Goal: Task Accomplishment & Management: Complete application form

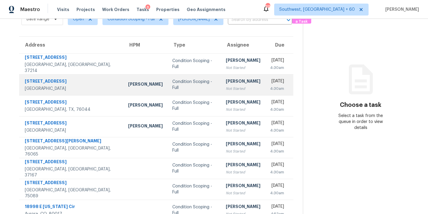
scroll to position [28, 0]
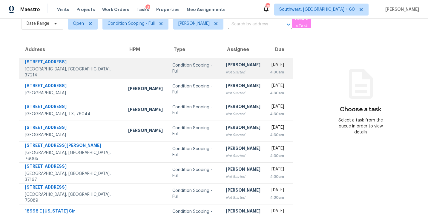
click at [226, 71] on div "Not Started" at bounding box center [243, 72] width 35 height 6
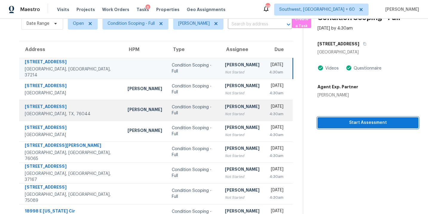
drag, startPoint x: 342, startPoint y: 124, endPoint x: 276, endPoint y: 117, distance: 66.4
click at [342, 124] on span "Start Assessment" at bounding box center [367, 122] width 91 height 7
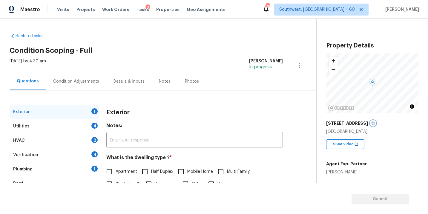
click at [371, 123] on icon "button" at bounding box center [373, 123] width 4 height 4
click at [148, 44] on div "Back to tasks Condition Scoping - Full Tue, Aug 26 2025 by 4:30 am Sakthivel Ch…" at bounding box center [163, 142] width 307 height 228
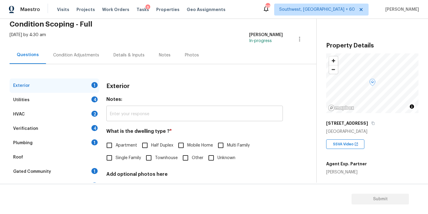
scroll to position [28, 0]
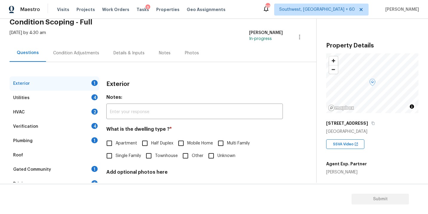
click at [128, 158] on span "Single Family" at bounding box center [128, 156] width 25 height 6
click at [116, 158] on input "Single Family" at bounding box center [109, 156] width 13 height 13
checkbox input "true"
click at [73, 100] on div "Utilities 4" at bounding box center [55, 98] width 90 height 14
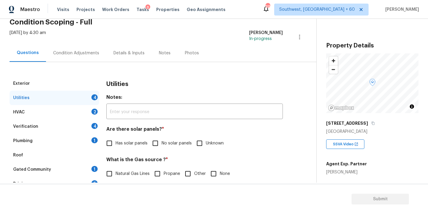
click at [172, 142] on span "No solar panels" at bounding box center [176, 143] width 30 height 6
click at [161, 142] on input "No solar panels" at bounding box center [155, 143] width 13 height 13
checkbox input "true"
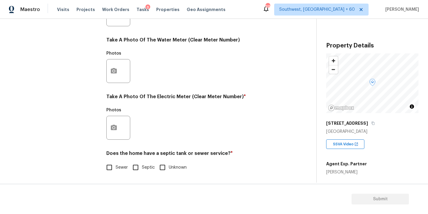
click at [121, 162] on label "Sewer" at bounding box center [115, 167] width 25 height 13
click at [116, 162] on input "Sewer" at bounding box center [109, 167] width 13 height 13
checkbox input "true"
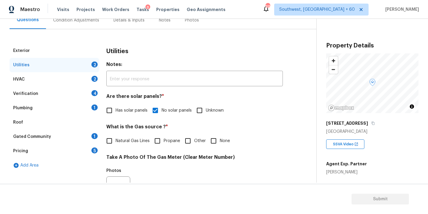
scroll to position [51, 0]
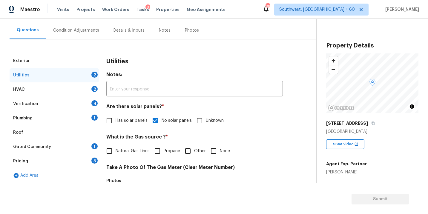
click at [48, 121] on div "Plumbing 1" at bounding box center [55, 118] width 90 height 14
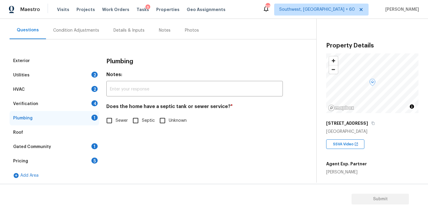
click at [112, 120] on input "Sewer" at bounding box center [109, 120] width 13 height 13
checkbox input "true"
click at [50, 147] on div "Gated Community 1" at bounding box center [55, 147] width 90 height 14
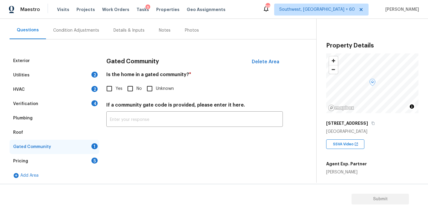
click at [133, 96] on div "Gated Community Delete Area Is the home in a gated community? * Yes No Unknown …" at bounding box center [194, 94] width 176 height 80
click at [129, 87] on input "No" at bounding box center [130, 88] width 13 height 13
checkbox input "true"
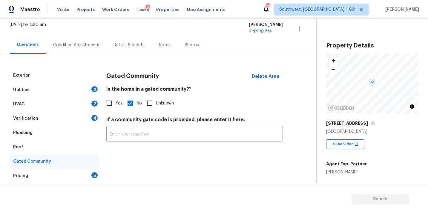
scroll to position [32, 0]
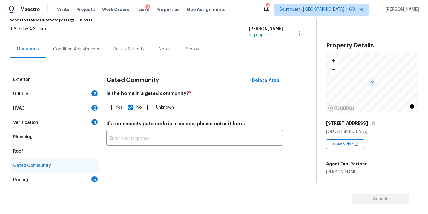
click at [86, 53] on div "Condition Adjustments" at bounding box center [76, 49] width 60 height 18
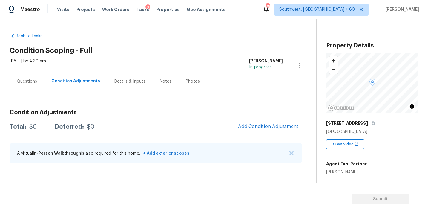
click at [136, 51] on h2 "Condition Scoping - Full" at bounding box center [163, 50] width 307 height 6
click at [156, 42] on div "Back to tasks Condition Scoping - Full Tue, Aug 26 2025 by 4:30 am Sakthivel Ch…" at bounding box center [163, 99] width 307 height 142
click at [267, 128] on span "Add Condition Adjustment" at bounding box center [268, 126] width 60 height 5
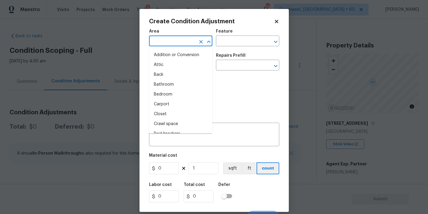
click at [167, 42] on input "text" at bounding box center [172, 41] width 47 height 9
type input "ex"
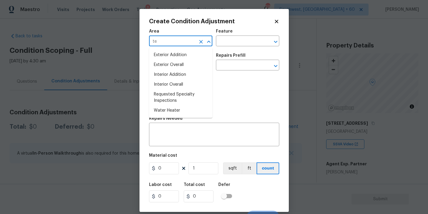
type input "t"
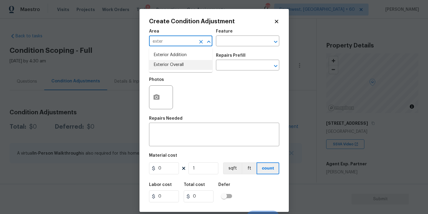
click at [168, 64] on li "Exterior Overall" at bounding box center [180, 65] width 63 height 10
type input "Exterior Overall"
click at [238, 42] on input "text" at bounding box center [239, 41] width 47 height 9
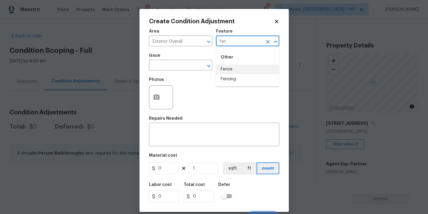
click at [233, 69] on li "Fence" at bounding box center [247, 69] width 63 height 10
type input "Fence"
click at [184, 70] on body "Maestro Visits Projects Work Orders Tasks 8 Properties Geo Assignments 882 Sout…" at bounding box center [214, 107] width 428 height 214
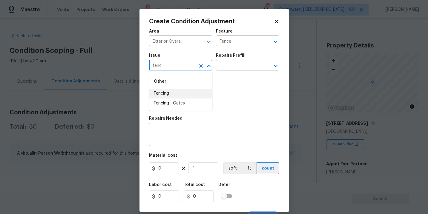
click at [176, 91] on li "Fencing" at bounding box center [180, 94] width 63 height 10
type input "Fencing"
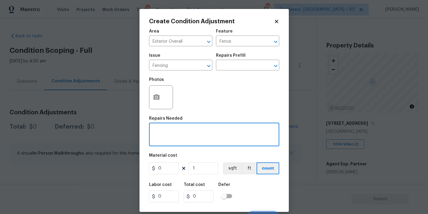
click at [177, 133] on textarea at bounding box center [214, 135] width 123 height 13
type textarea "Fence repaint"
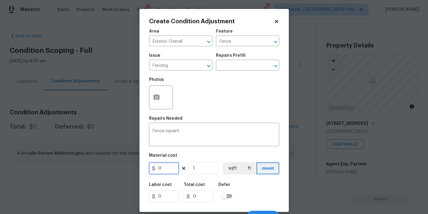
drag, startPoint x: 167, startPoint y: 169, endPoint x: 133, endPoint y: 169, distance: 33.7
click at [133, 169] on div "Create Condition Adjustment Area Exterior Overall ​ Feature Fence ​ Issue Fenci…" at bounding box center [214, 107] width 428 height 214
type input "800"
click at [158, 104] on button "button" at bounding box center [156, 97] width 14 height 23
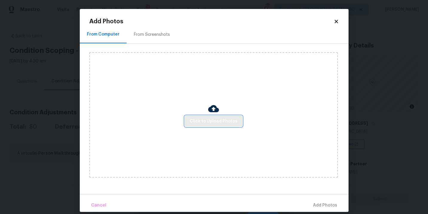
click at [210, 126] on button "Click to Upload Photos" at bounding box center [213, 121] width 57 height 11
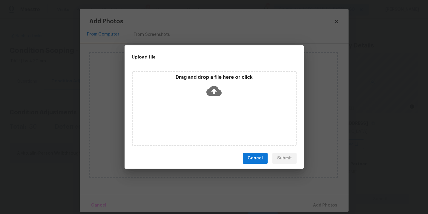
click at [215, 104] on div "Drag and drop a file here or click" at bounding box center [214, 108] width 165 height 75
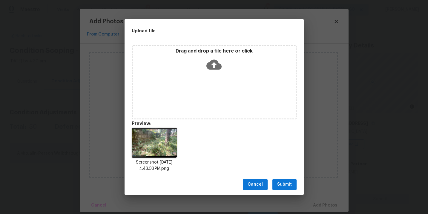
click at [288, 182] on span "Submit" at bounding box center [284, 184] width 15 height 7
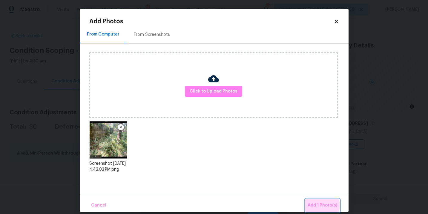
click at [321, 205] on span "Add 1 Photo(s)" at bounding box center [322, 205] width 30 height 7
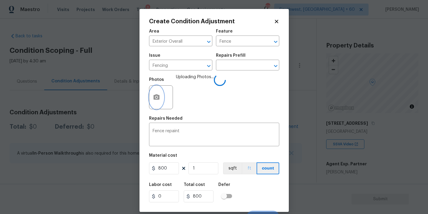
scroll to position [9, 0]
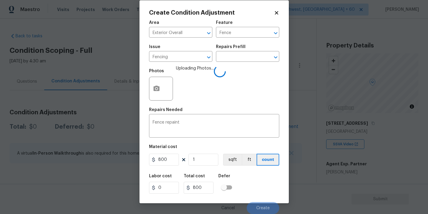
click at [263, 190] on div "Labor cost 0 Total cost 800 Defer" at bounding box center [214, 183] width 130 height 27
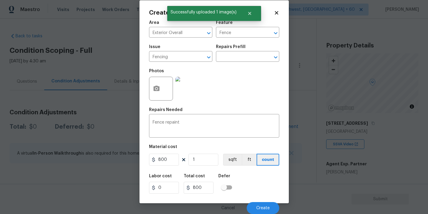
click at [263, 190] on div "Labor cost 0 Total cost 800 Defer" at bounding box center [214, 183] width 130 height 27
click at [263, 206] on span "Create" at bounding box center [262, 208] width 13 height 4
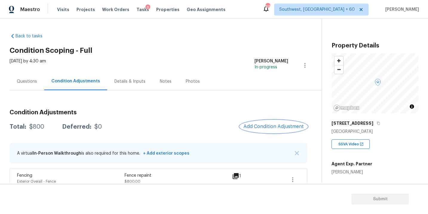
scroll to position [10, 0]
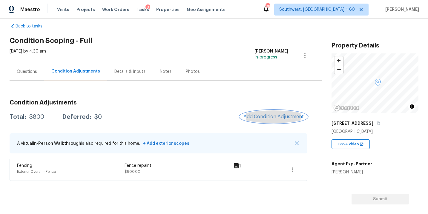
click at [259, 119] on span "Add Condition Adjustment" at bounding box center [273, 116] width 60 height 5
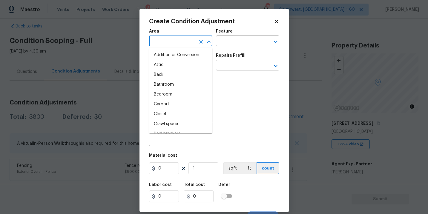
click at [167, 42] on input "text" at bounding box center [172, 41] width 47 height 9
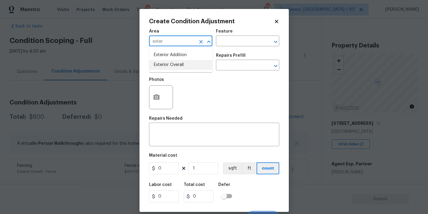
click at [168, 66] on li "Exterior Overall" at bounding box center [180, 65] width 63 height 10
type input "Exterior Overall"
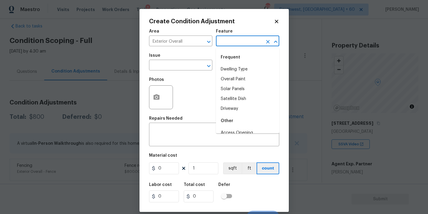
click at [243, 44] on input "text" at bounding box center [239, 41] width 47 height 9
click at [243, 65] on li "Deck" at bounding box center [247, 69] width 63 height 10
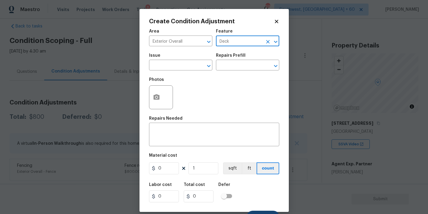
type input "Deck"
click at [197, 97] on div "Photos" at bounding box center [214, 93] width 130 height 39
click at [183, 75] on div "Photos" at bounding box center [214, 93] width 130 height 39
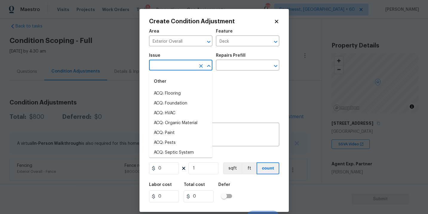
click at [182, 67] on input "text" at bounding box center [172, 65] width 47 height 9
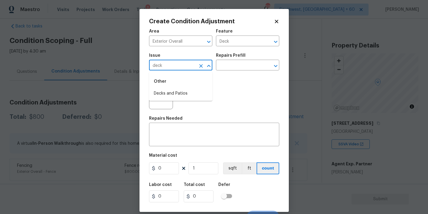
click at [182, 93] on li "Decks and Patios" at bounding box center [180, 94] width 63 height 10
type input "Decks and Patios"
click at [177, 125] on div "x ​" at bounding box center [214, 135] width 130 height 22
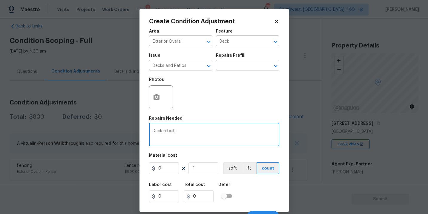
type textarea "Deck rebuilt"
drag, startPoint x: 163, startPoint y: 170, endPoint x: 123, endPoint y: 171, distance: 40.3
click at [123, 171] on div "Create Condition Adjustment Area Exterior Overall ​ Feature Deck ​ Issue Decks …" at bounding box center [214, 107] width 428 height 214
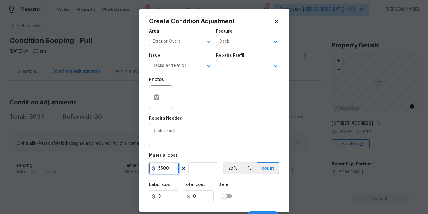
type input "5500"
click at [159, 114] on div "Area Exterior Overall ​ Feature Deck ​ Issue Decks and Patios ​ Repairs Prefill…" at bounding box center [214, 124] width 130 height 197
click at [161, 105] on button "button" at bounding box center [156, 97] width 14 height 23
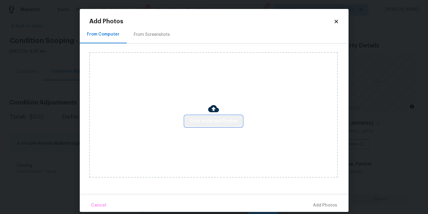
click at [223, 126] on button "Click to Upload Photos" at bounding box center [213, 121] width 57 height 11
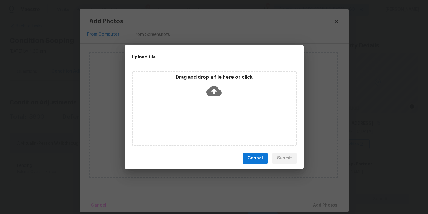
click at [224, 107] on div "Drag and drop a file here or click" at bounding box center [214, 108] width 165 height 75
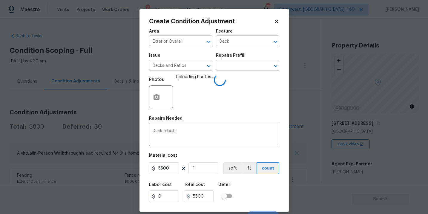
scroll to position [9, 0]
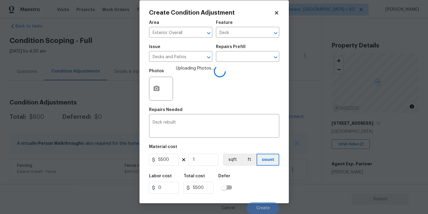
click at [260, 196] on div "Labor cost 0 Total cost 5500 Defer" at bounding box center [214, 183] width 130 height 27
click at [260, 198] on div "Cancel Create" at bounding box center [214, 205] width 130 height 17
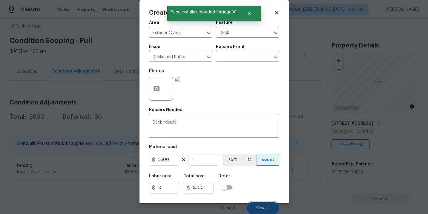
click at [262, 204] on button "Create" at bounding box center [263, 208] width 33 height 12
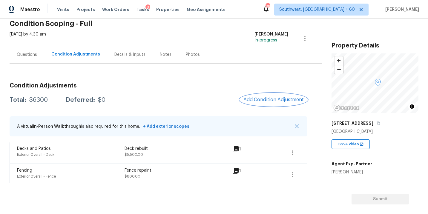
scroll to position [32, 0]
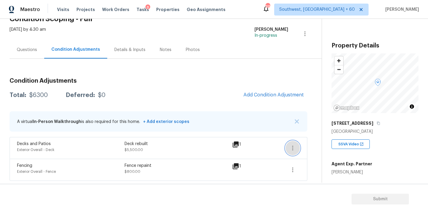
click at [296, 149] on icon "button" at bounding box center [292, 147] width 7 height 7
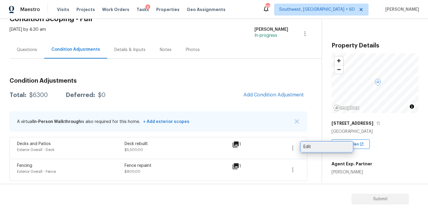
click at [309, 147] on div "Edit" at bounding box center [326, 147] width 47 height 6
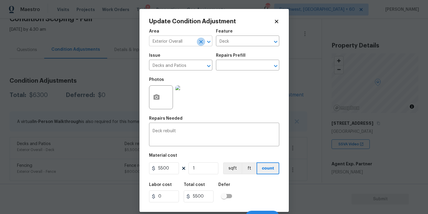
click at [201, 39] on icon "Clear" at bounding box center [201, 42] width 6 height 6
click at [199, 64] on icon "Clear" at bounding box center [201, 66] width 4 height 4
click at [270, 42] on icon "Clear" at bounding box center [268, 42] width 6 height 6
drag, startPoint x: 163, startPoint y: 131, endPoint x: 95, endPoint y: 135, distance: 68.8
click at [95, 135] on div "Update Condition Adjustment Area ​ Feature ​ Issue ​ Repairs Prefill ​ Photos R…" at bounding box center [214, 107] width 428 height 214
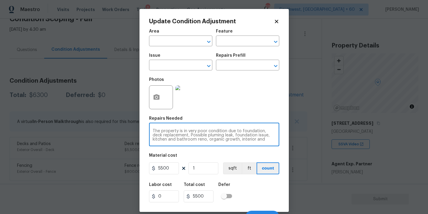
scroll to position [4, 0]
type textarea "The property is in very poor condition due to foundation, deck replacement, Pos…"
drag, startPoint x: 173, startPoint y: 167, endPoint x: 112, endPoint y: 167, distance: 61.2
click at [112, 167] on div "Update Condition Adjustment Area ​ Feature ​ Issue ​ Repairs Prefill ​ Photos R…" at bounding box center [214, 107] width 428 height 214
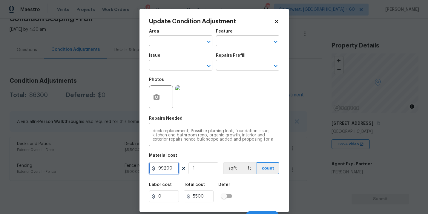
type input "99200"
click at [243, 179] on div "Area ​ Feature ​ Issue ​ Repairs Prefill ​ Photos Repairs Needed The property i…" at bounding box center [214, 124] width 130 height 197
click at [251, 185] on div "Labor cost 0 Total cost 99200 Defer" at bounding box center [214, 192] width 130 height 27
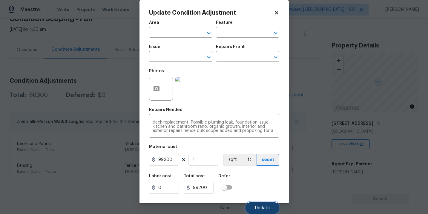
click at [256, 204] on button "Update" at bounding box center [262, 208] width 34 height 12
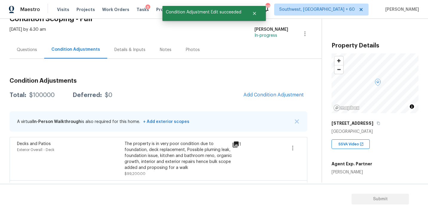
scroll to position [53, 0]
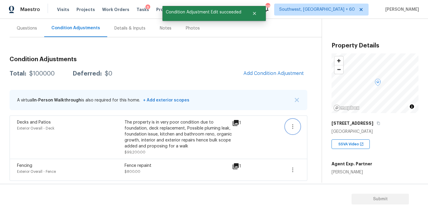
click at [291, 132] on button "button" at bounding box center [292, 126] width 14 height 14
click at [310, 131] on ul "Edit" at bounding box center [327, 125] width 54 height 12
click at [307, 126] on div "Edit" at bounding box center [326, 125] width 47 height 6
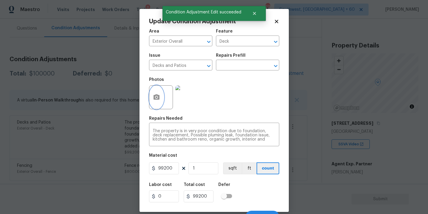
click at [158, 101] on button "button" at bounding box center [156, 97] width 14 height 23
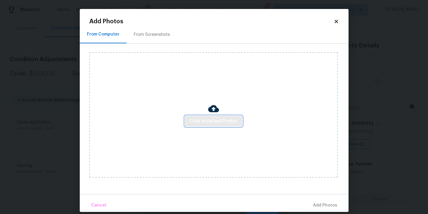
click at [212, 120] on span "Click to Upload Photos" at bounding box center [214, 121] width 48 height 7
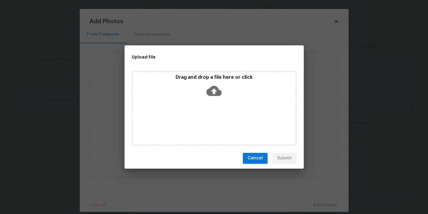
click at [214, 110] on div "Drag and drop a file here or click" at bounding box center [214, 108] width 165 height 75
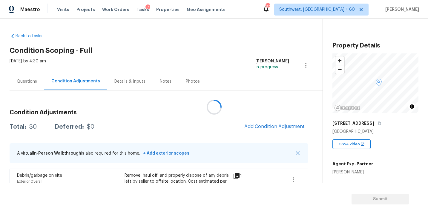
click at [273, 127] on div at bounding box center [214, 107] width 428 height 214
click at [279, 114] on h3 "Condition Adjustments" at bounding box center [159, 113] width 298 height 6
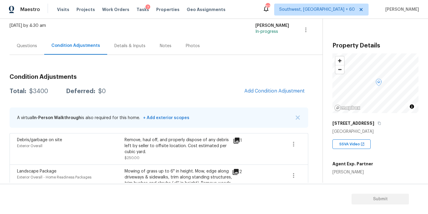
scroll to position [83, 0]
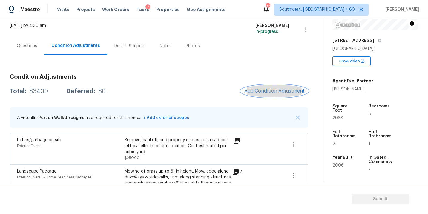
click at [278, 93] on span "Add Condition Adjustment" at bounding box center [274, 90] width 60 height 5
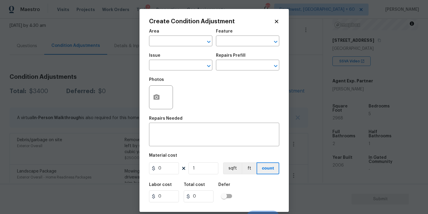
click at [183, 47] on span "Area ​" at bounding box center [180, 38] width 63 height 24
click at [170, 44] on input "text" at bounding box center [172, 41] width 47 height 9
click at [189, 68] on li "Interior Overall" at bounding box center [180, 65] width 63 height 10
type input "Interior Overall"
click at [229, 50] on div "Area Interior Overall ​ Feature ​ Issue ​ Repairs Prefill ​" at bounding box center [214, 50] width 130 height 48
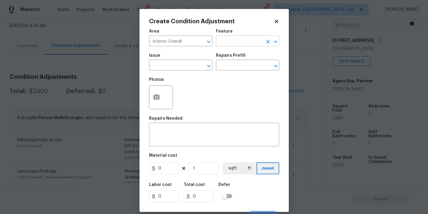
click at [238, 46] on input "text" at bounding box center [239, 41] width 47 height 9
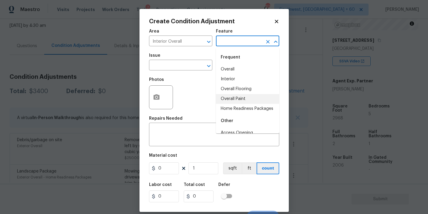
click at [241, 99] on li "Overall Paint" at bounding box center [247, 99] width 63 height 10
type input "Overall Paint"
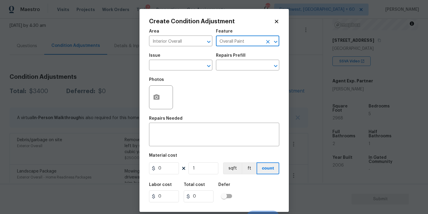
click at [191, 74] on div "Area Interior Overall ​ Feature Overall Paint ​ Issue ​ Repairs Prefill ​ Photo…" at bounding box center [214, 124] width 130 height 197
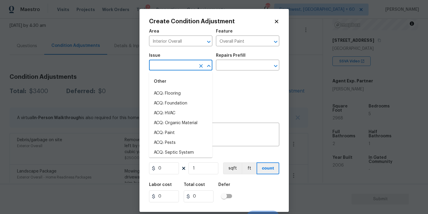
click at [176, 62] on input "text" at bounding box center [172, 65] width 47 height 9
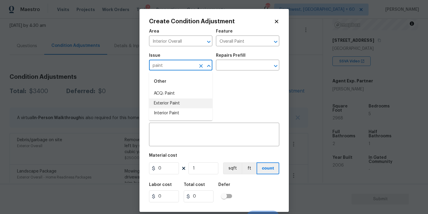
click at [175, 91] on li "ACQ: Paint" at bounding box center [180, 94] width 63 height 10
type input "ACQ: Paint"
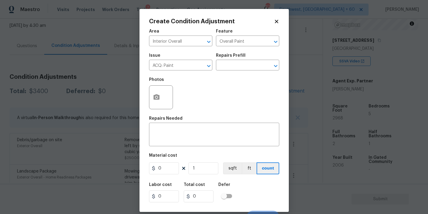
click at [251, 54] on div "Repairs Prefill" at bounding box center [247, 57] width 63 height 8
click at [245, 65] on input "text" at bounding box center [239, 65] width 47 height 9
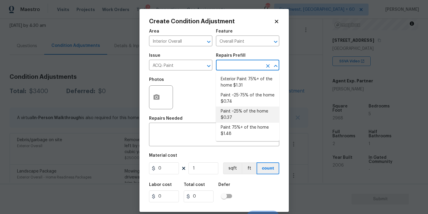
click at [245, 114] on li "Paint ~25% of the home $0.37" at bounding box center [247, 115] width 63 height 16
type input "Acquisition"
type textarea "Acquisition Scope: ~25% of the home needs interior paint"
type input "0.37"
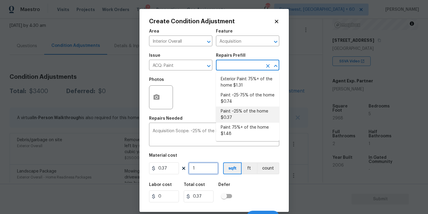
click at [205, 171] on input "1" at bounding box center [203, 168] width 30 height 12
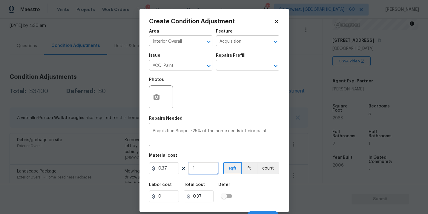
type input "0"
type input "2"
type input "0.74"
type input "29"
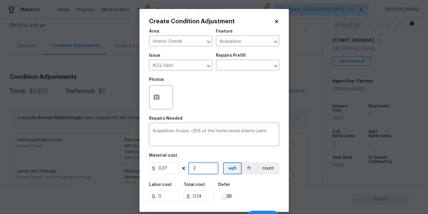
type input "10.73"
type input "296"
type input "109.52"
type input "2968"
type input "1098.16"
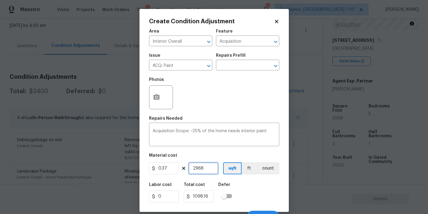
type input "2968"
click at [263, 191] on div "Labor cost 0 Total cost 1098.16 Defer" at bounding box center [214, 192] width 130 height 27
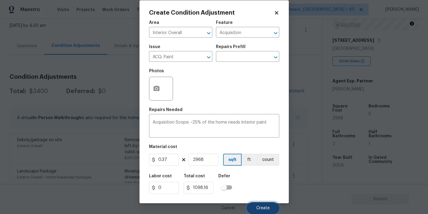
click at [261, 203] on button "Create" at bounding box center [263, 208] width 33 height 12
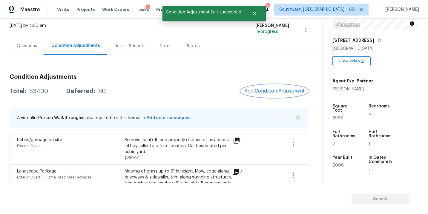
scroll to position [0, 0]
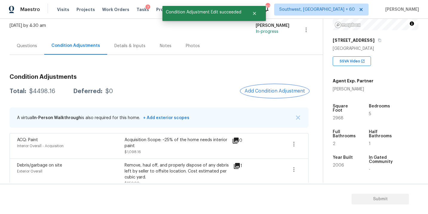
click at [273, 93] on span "Add Condition Adjustment" at bounding box center [274, 90] width 60 height 5
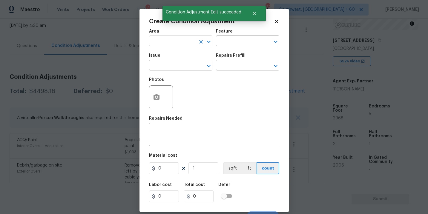
click at [177, 45] on input "text" at bounding box center [172, 41] width 47 height 9
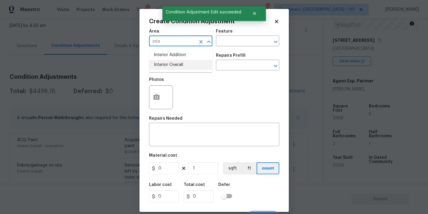
click at [178, 64] on li "Interior Overall" at bounding box center [180, 65] width 63 height 10
type input "Interior Overall"
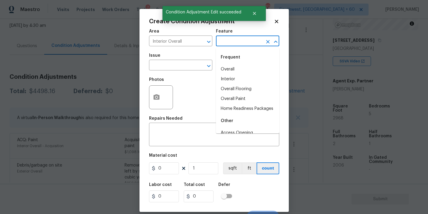
click at [229, 40] on input "text" at bounding box center [239, 41] width 47 height 9
click at [239, 91] on li "Overall Flooring" at bounding box center [247, 89] width 63 height 10
type input "Overall Flooring"
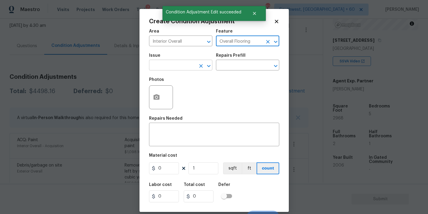
click at [178, 62] on input "text" at bounding box center [172, 65] width 47 height 9
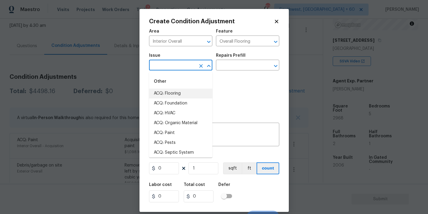
click at [181, 90] on li "ACQ: Flooring" at bounding box center [180, 94] width 63 height 10
type input "ACQ: Flooring"
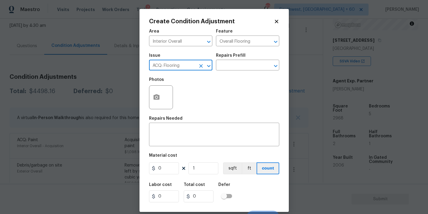
click at [256, 56] on div "Repairs Prefill" at bounding box center [247, 57] width 63 height 8
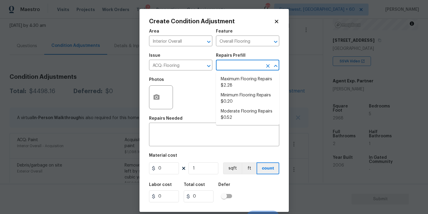
click at [246, 65] on input "text" at bounding box center [239, 65] width 47 height 9
click at [236, 94] on li "Minimum Flooring Repairs $0.20" at bounding box center [247, 98] width 63 height 16
type input "Acquisition"
type textarea "Acquisition Scope: Minimum flooring repairs"
type input "0.2"
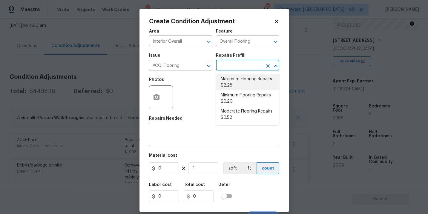
type input "0.2"
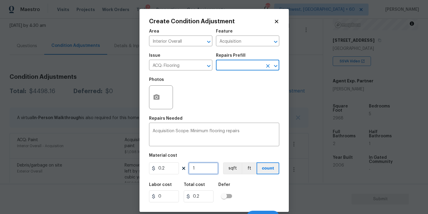
click at [202, 170] on input "1" at bounding box center [203, 168] width 30 height 12
type input "0"
type input "2"
type input "0.4"
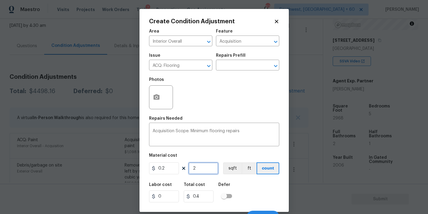
type input "29"
type input "5.8"
type input "296"
type input "59.2"
type input "2968"
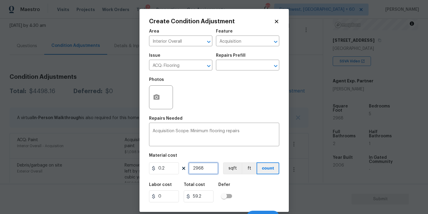
type input "593.6"
type input "2968"
click at [235, 168] on button "sqft" at bounding box center [232, 168] width 19 height 12
click at [253, 184] on div "Labor cost 0 Total cost 593.6 Defer" at bounding box center [214, 192] width 130 height 27
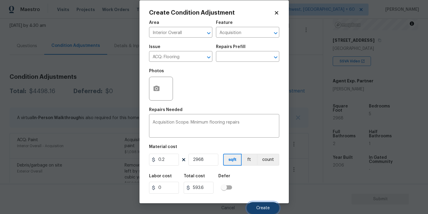
click at [263, 207] on span "Create" at bounding box center [262, 208] width 13 height 4
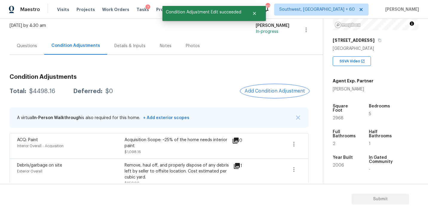
scroll to position [0, 0]
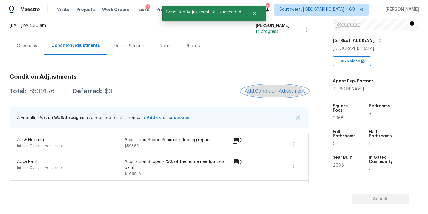
click at [268, 87] on button "Add Condition Adjustment" at bounding box center [274, 91] width 67 height 13
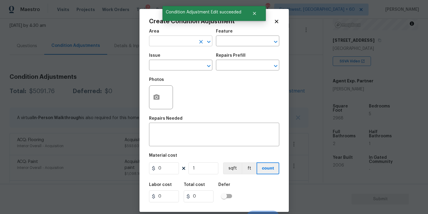
click at [175, 42] on input "text" at bounding box center [172, 41] width 47 height 9
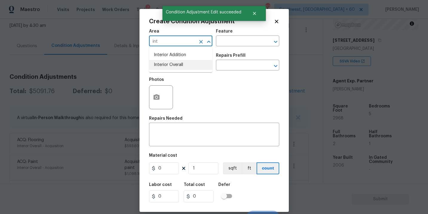
type input "int"
click at [314, 113] on body "Maestro Visits Projects Work Orders Tasks 7 Properties Geo Assignments 876 Sout…" at bounding box center [214, 107] width 428 height 214
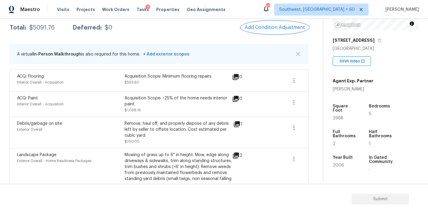
scroll to position [76, 0]
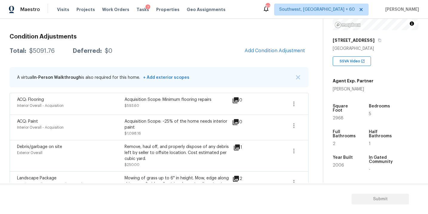
click at [266, 57] on span "Add Condition Adjustment" at bounding box center [274, 50] width 67 height 13
click at [267, 55] on button "Add Condition Adjustment" at bounding box center [274, 50] width 67 height 13
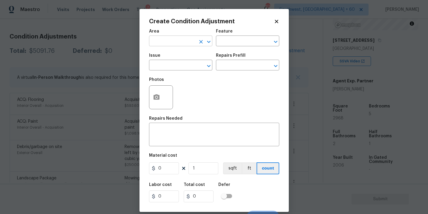
click at [185, 46] on input "text" at bounding box center [172, 41] width 47 height 9
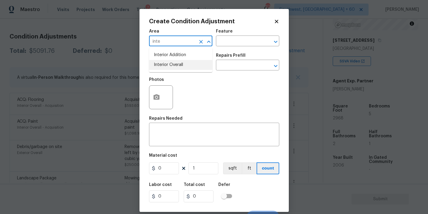
click at [181, 63] on li "Interior Overall" at bounding box center [180, 65] width 63 height 10
type input "Interior Overall"
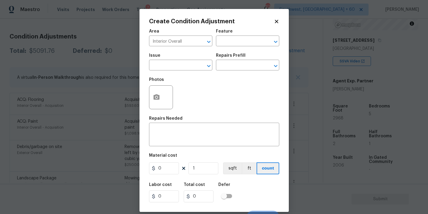
click at [249, 49] on div "Area Interior Overall ​ Feature ​" at bounding box center [214, 38] width 130 height 24
click at [250, 46] on input "text" at bounding box center [239, 41] width 47 height 9
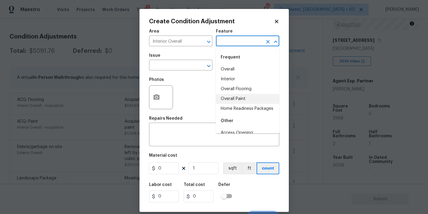
click at [250, 88] on li "Overall Flooring" at bounding box center [247, 89] width 63 height 10
type input "Overall Flooring"
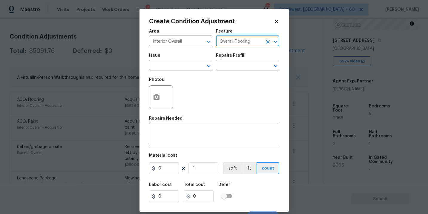
click at [172, 60] on div "Issue" at bounding box center [180, 57] width 63 height 8
click at [171, 63] on input "text" at bounding box center [172, 65] width 47 height 9
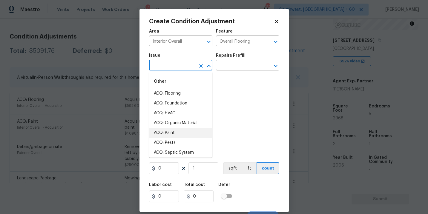
click at [178, 133] on li "ACQ: Paint" at bounding box center [180, 133] width 63 height 10
type input "ACQ: Paint"
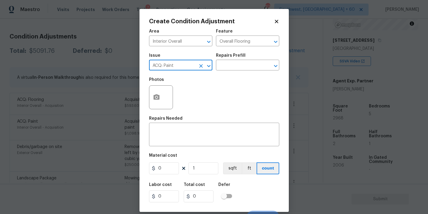
click at [200, 71] on span "Issue ACQ: Paint ​" at bounding box center [180, 62] width 63 height 24
click at [200, 67] on icon "Clear" at bounding box center [201, 66] width 6 height 6
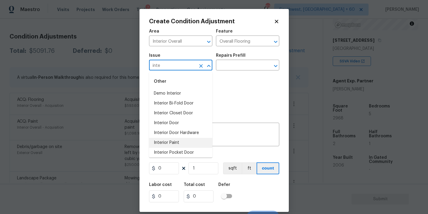
click at [184, 143] on li "Interior Paint" at bounding box center [180, 143] width 63 height 10
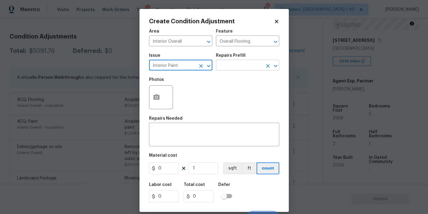
type input "Interior Paint"
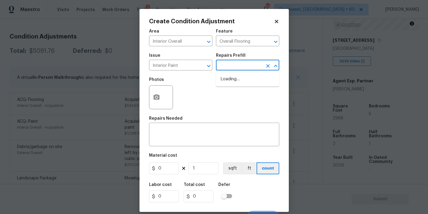
click at [230, 68] on input "text" at bounding box center [239, 65] width 47 height 9
type input "pri"
click at [231, 77] on li "Primer - Labor Only $0.40" at bounding box center [247, 79] width 63 height 10
type input "Overall Paint"
type textarea "Interior primer - PRIMER PROVIDED BY OPENDOOR - All nails, screws, drywall anch…"
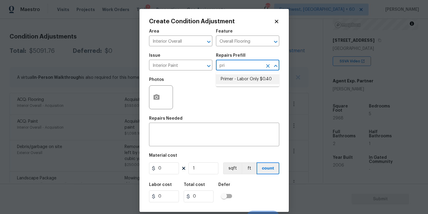
type input "0.4"
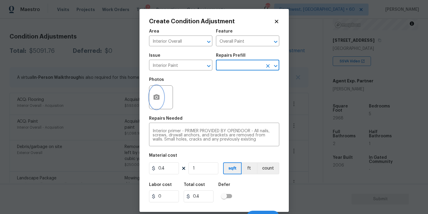
click at [158, 101] on icon "button" at bounding box center [156, 97] width 7 height 7
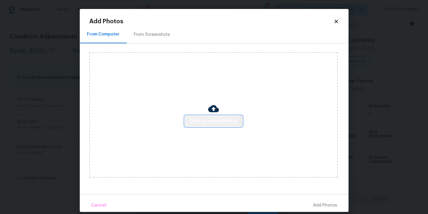
click at [213, 122] on span "Click to Upload Photos" at bounding box center [214, 121] width 48 height 7
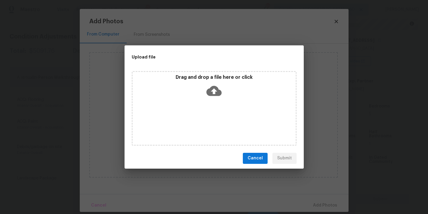
click at [214, 113] on div "Drag and drop a file here or click" at bounding box center [214, 108] width 165 height 75
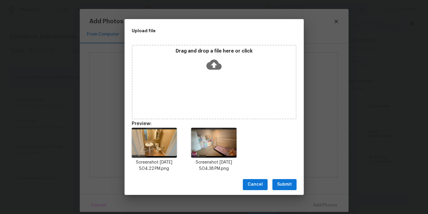
click at [283, 184] on span "Submit" at bounding box center [284, 184] width 15 height 7
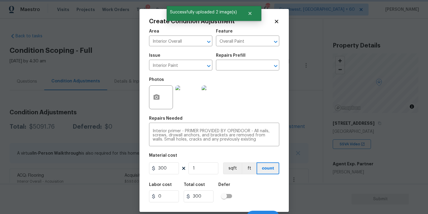
scroll to position [9, 0]
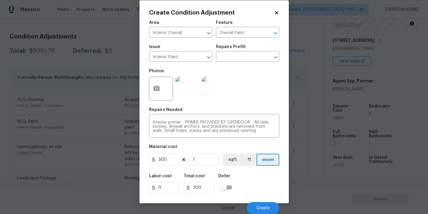
click at [256, 184] on div "Labor cost 0 Total cost 300 Defer" at bounding box center [214, 183] width 130 height 27
click at [260, 206] on span "Create" at bounding box center [262, 208] width 13 height 4
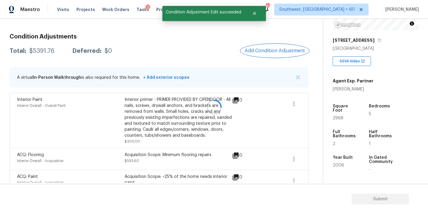
scroll to position [0, 0]
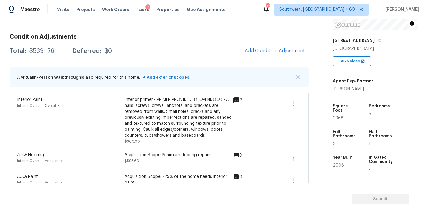
click at [185, 153] on div "Acquisition Scope: Minimum flooring repairs" at bounding box center [177, 155] width 107 height 6
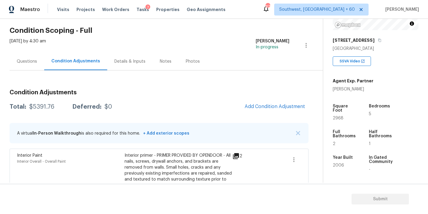
scroll to position [9, 0]
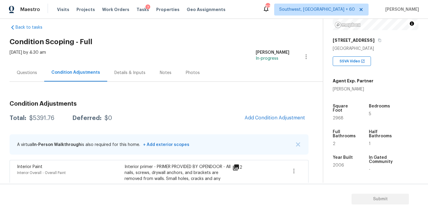
click at [30, 74] on div "Questions" at bounding box center [27, 73] width 20 height 6
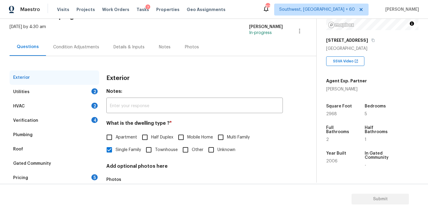
scroll to position [65, 0]
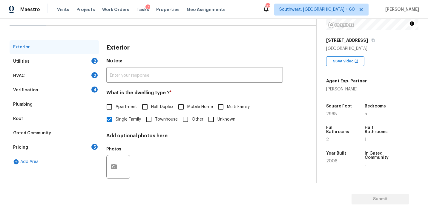
click at [59, 64] on div "Utilities 2" at bounding box center [55, 61] width 90 height 14
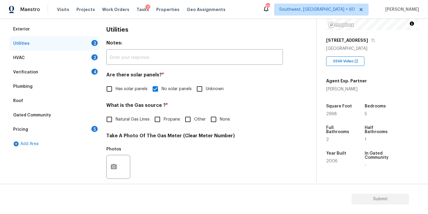
scroll to position [93, 0]
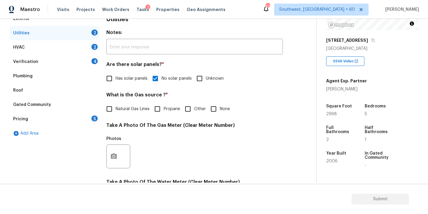
click at [214, 113] on input "None" at bounding box center [213, 109] width 13 height 13
checkbox input "true"
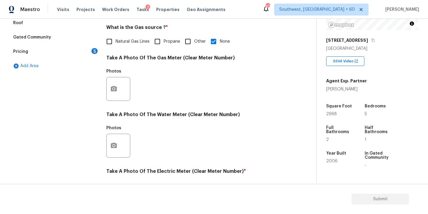
scroll to position [235, 0]
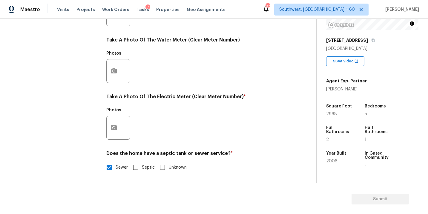
click at [122, 124] on div at bounding box center [118, 128] width 24 height 24
click at [203, 114] on div "Photos" at bounding box center [194, 123] width 176 height 39
click at [110, 131] on button "button" at bounding box center [114, 127] width 14 height 23
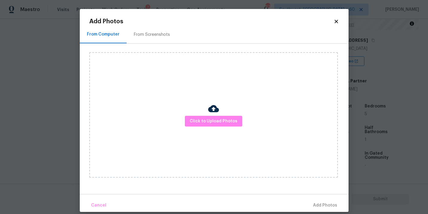
click at [221, 114] on div "Click to Upload Photos" at bounding box center [213, 114] width 248 height 125
click at [220, 120] on span "Click to Upload Photos" at bounding box center [214, 121] width 48 height 7
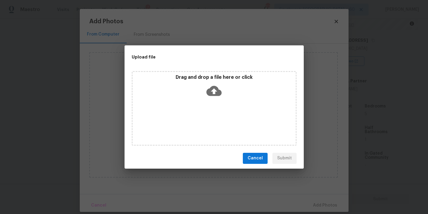
click at [216, 73] on div "Drag and drop a file here or click" at bounding box center [214, 108] width 165 height 75
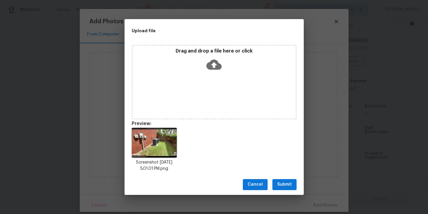
click at [287, 187] on span "Submit" at bounding box center [284, 184] width 15 height 7
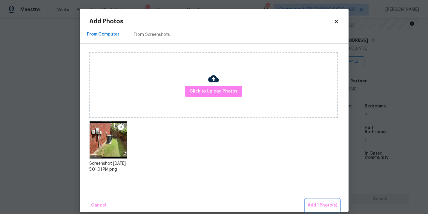
click at [314, 204] on span "Add 1 Photo(s)" at bounding box center [322, 205] width 30 height 7
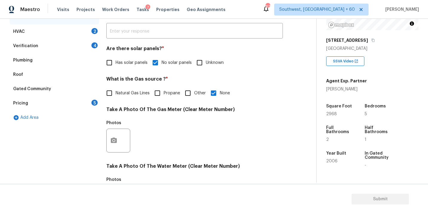
scroll to position [67, 0]
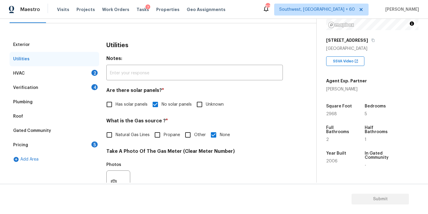
click at [67, 68] on div "HVAC 2" at bounding box center [55, 73] width 90 height 14
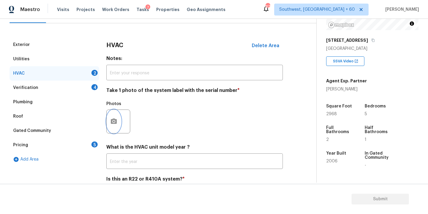
click at [110, 119] on button "button" at bounding box center [114, 121] width 14 height 23
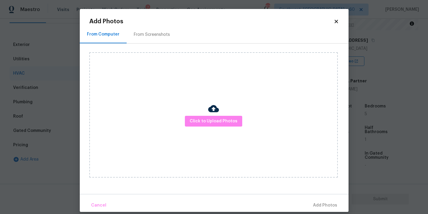
click at [202, 131] on div "Click to Upload Photos" at bounding box center [213, 114] width 248 height 125
click at [210, 121] on span "Click to Upload Photos" at bounding box center [214, 121] width 48 height 7
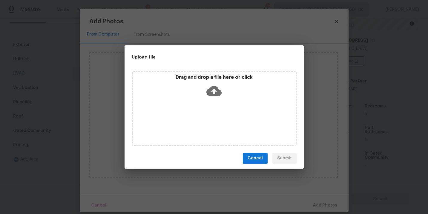
click at [215, 102] on div "Drag and drop a file here or click" at bounding box center [214, 108] width 165 height 75
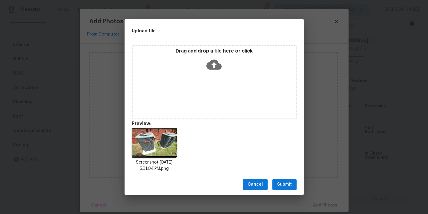
click at [284, 180] on button "Submit" at bounding box center [284, 184] width 24 height 11
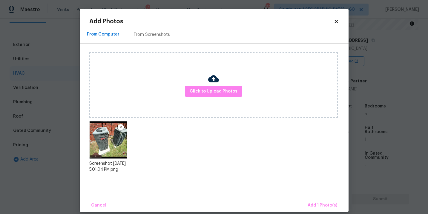
click at [310, 197] on div "Cancel Add 1 Photo(s)" at bounding box center [214, 203] width 269 height 18
click at [311, 200] on button "Add 1 Photo(s)" at bounding box center [322, 205] width 34 height 13
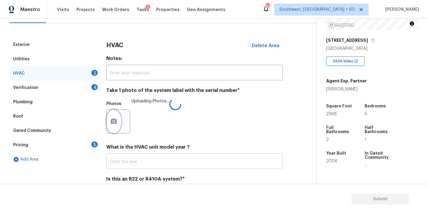
scroll to position [93, 0]
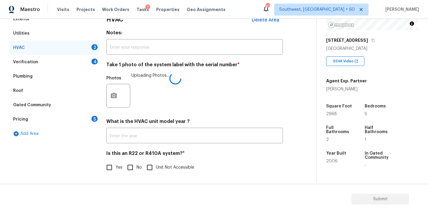
click at [130, 170] on input "No" at bounding box center [130, 167] width 13 height 13
checkbox input "true"
click at [264, 170] on div "Yes No Unit Not Accessible" at bounding box center [194, 167] width 176 height 13
click at [60, 63] on div "Verification 4" at bounding box center [55, 62] width 90 height 14
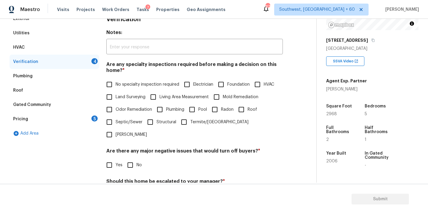
click at [141, 82] on span "No specialty inspection required" at bounding box center [148, 84] width 64 height 6
click at [116, 82] on input "No specialty inspection required" at bounding box center [109, 84] width 13 height 13
checkbox input "true"
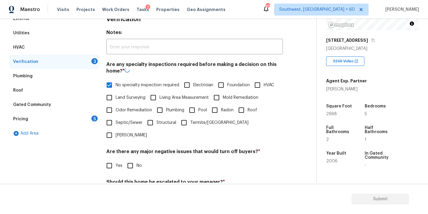
scroll to position [145, 0]
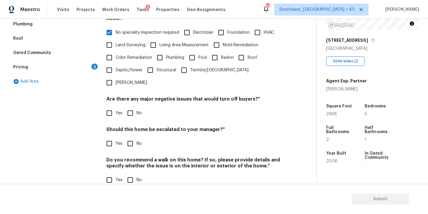
click at [133, 107] on input "No" at bounding box center [130, 113] width 13 height 13
checkbox input "true"
click at [133, 138] on input "No" at bounding box center [130, 144] width 13 height 13
checkbox input "true"
click at [133, 174] on input "No" at bounding box center [130, 180] width 13 height 13
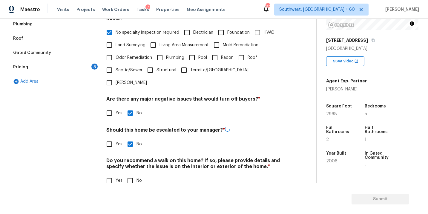
checkbox input "true"
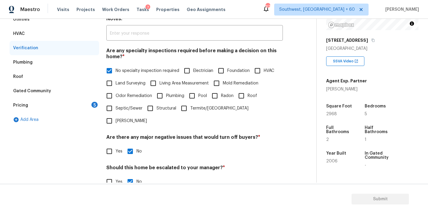
scroll to position [61, 0]
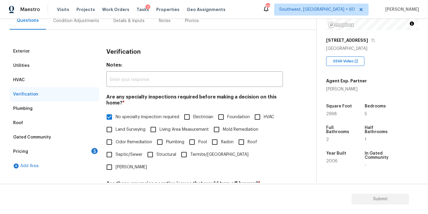
click at [67, 154] on div "Pricing 5" at bounding box center [55, 151] width 90 height 14
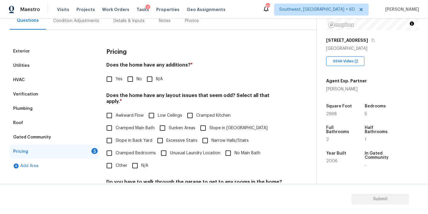
click at [145, 79] on input "N/A" at bounding box center [149, 79] width 13 height 13
checkbox input "true"
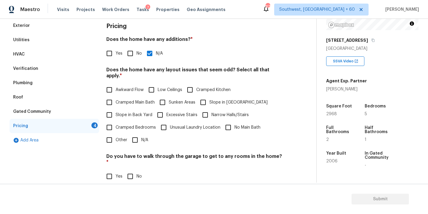
click at [140, 139] on input "N/A" at bounding box center [135, 140] width 13 height 13
checkbox input "true"
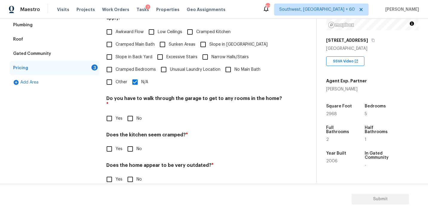
click at [133, 112] on input "No" at bounding box center [130, 118] width 13 height 13
checkbox input "true"
click at [130, 133] on h4 "Does the kitchen seem cramped? *" at bounding box center [194, 137] width 176 height 8
click at [130, 143] on input "No" at bounding box center [130, 149] width 13 height 13
checkbox input "true"
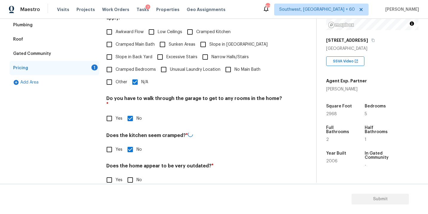
click at [130, 174] on input "No" at bounding box center [130, 180] width 13 height 13
checkbox input "true"
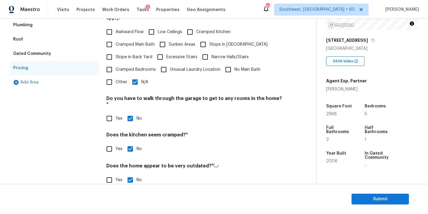
click at [286, 145] on div "Exterior Utilities HVAC Verification Plumbing Roof Gated Community Pricing Add …" at bounding box center [156, 77] width 292 height 233
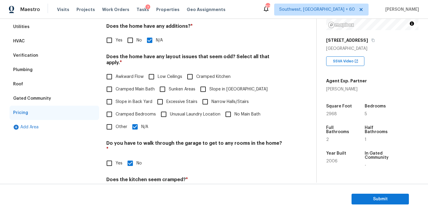
scroll to position [0, 0]
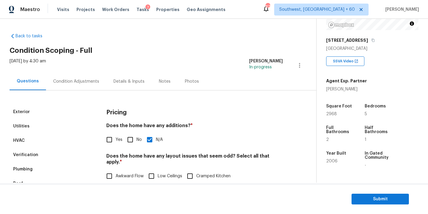
click at [87, 85] on div "Condition Adjustments" at bounding box center [76, 82] width 60 height 18
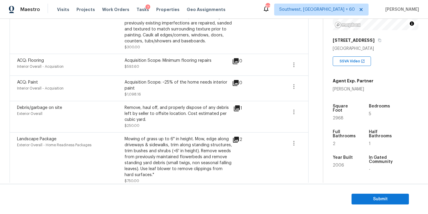
scroll to position [129, 0]
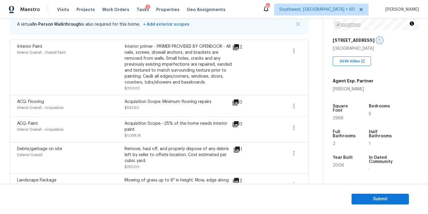
click at [378, 41] on icon "button" at bounding box center [379, 40] width 3 height 3
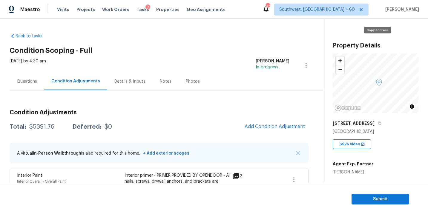
scroll to position [83, 0]
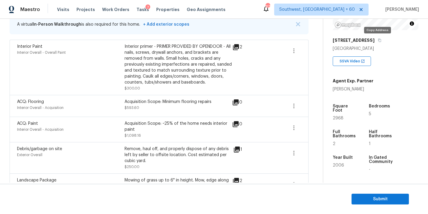
click at [378, 41] on icon "button" at bounding box center [379, 40] width 3 height 3
click at [190, 84] on div "Interior primer - PRIMER PROVIDED BY OPENDOOR - All nails, screws, drywall anch…" at bounding box center [177, 65] width 107 height 42
click at [149, 62] on div "Interior primer - PRIMER PROVIDED BY OPENDOOR - All nails, screws, drywall anch…" at bounding box center [177, 65] width 107 height 42
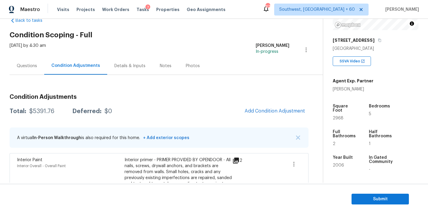
scroll to position [14, 0]
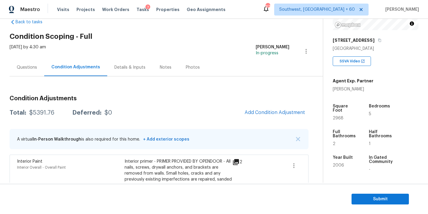
click at [45, 112] on div "$5391.76" at bounding box center [41, 113] width 25 height 6
copy div "$5391.76"
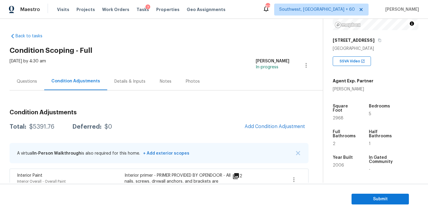
click at [30, 84] on div "Questions" at bounding box center [27, 82] width 20 height 6
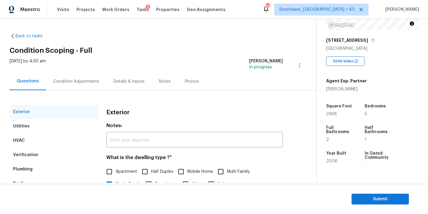
click at [69, 86] on div "Condition Adjustments" at bounding box center [76, 82] width 60 height 18
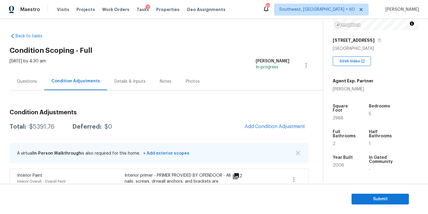
scroll to position [68, 0]
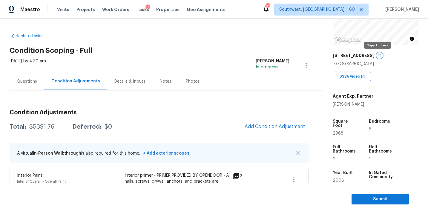
click at [378, 55] on icon "button" at bounding box center [380, 56] width 4 height 4
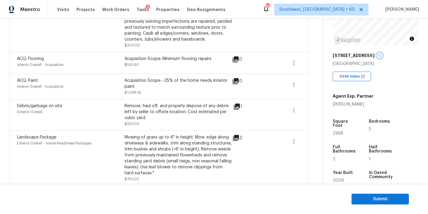
scroll to position [165, 0]
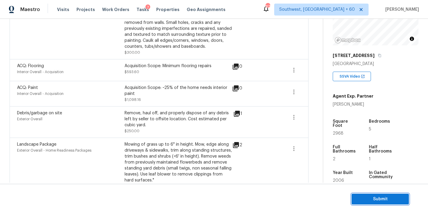
click at [362, 201] on span "Submit" at bounding box center [380, 199] width 48 height 7
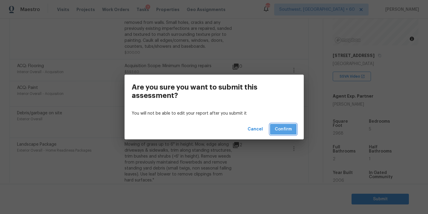
click at [282, 129] on span "Confirm" at bounding box center [283, 129] width 17 height 7
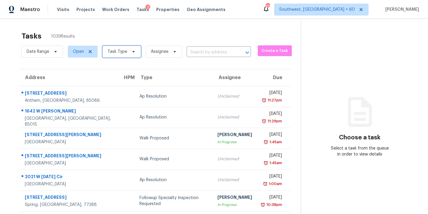
click at [127, 56] on span "Task Type" at bounding box center [121, 52] width 39 height 12
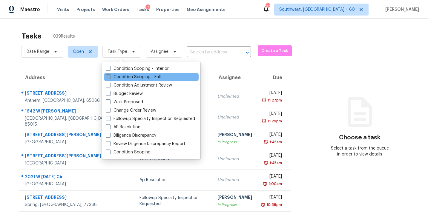
click at [127, 77] on label "Condition Scoping - Full" at bounding box center [133, 77] width 55 height 6
click at [110, 77] on input "Condition Scoping - Full" at bounding box center [108, 76] width 4 height 4
checkbox input "true"
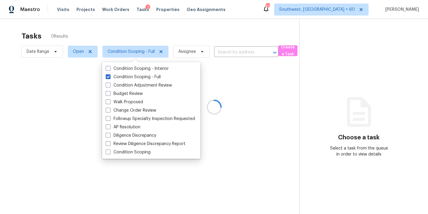
click at [181, 38] on div at bounding box center [214, 107] width 428 height 214
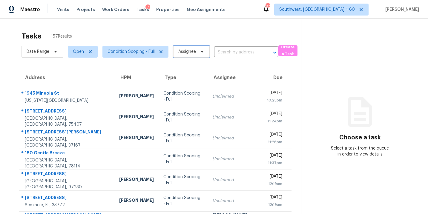
click at [184, 51] on span "Assignee" at bounding box center [187, 52] width 18 height 6
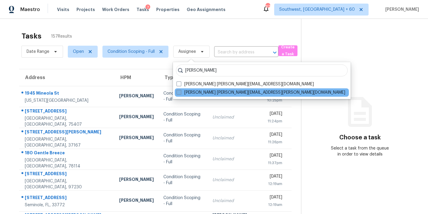
type input "sakthivel"
click at [178, 90] on span at bounding box center [178, 92] width 5 height 5
click at [178, 90] on input "Sakthivel Chandran sakthivel.chandran@opendoor.com" at bounding box center [178, 92] width 4 height 4
checkbox input "true"
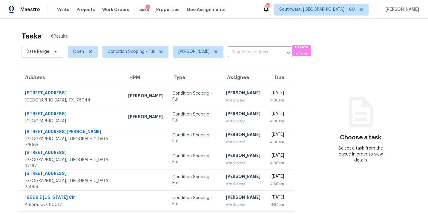
scroll to position [19, 0]
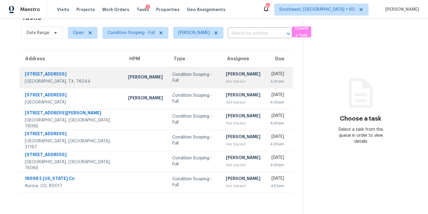
click at [226, 79] on div "Not Started" at bounding box center [243, 82] width 35 height 6
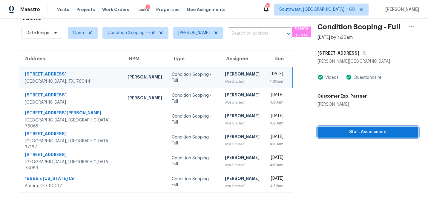
click at [361, 131] on span "Start Assessment" at bounding box center [367, 131] width 91 height 7
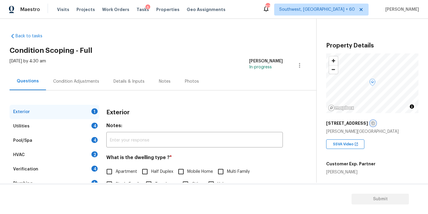
click at [371, 124] on icon "button" at bounding box center [373, 123] width 4 height 4
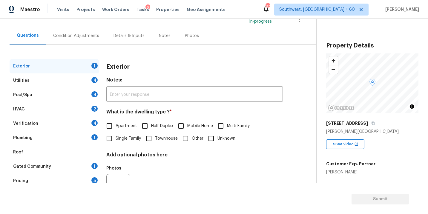
click at [121, 134] on label "Single Family" at bounding box center [122, 138] width 38 height 13
click at [116, 134] on input "Single Family" at bounding box center [109, 138] width 13 height 13
checkbox input "true"
click at [52, 81] on div "Utilities 4" at bounding box center [55, 80] width 90 height 14
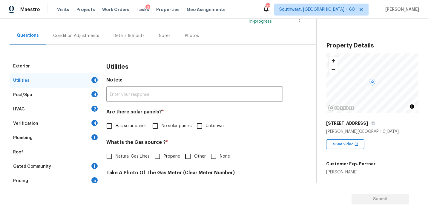
scroll to position [69, 0]
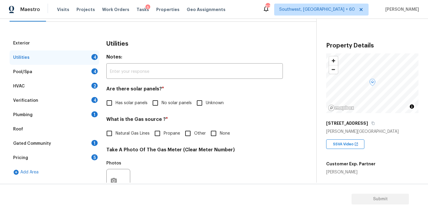
click at [158, 97] on input "No solar panels" at bounding box center [155, 103] width 13 height 13
checkbox input "true"
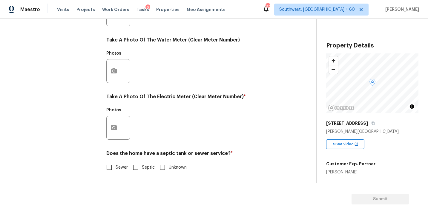
click at [118, 173] on label "Sewer" at bounding box center [115, 167] width 25 height 13
click at [116, 173] on input "Sewer" at bounding box center [109, 167] width 13 height 13
checkbox input "true"
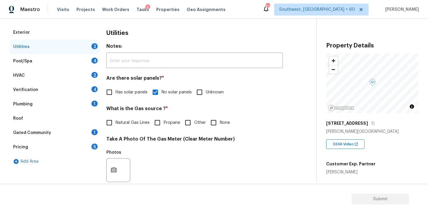
click at [41, 104] on div "Plumbing 1" at bounding box center [55, 104] width 90 height 14
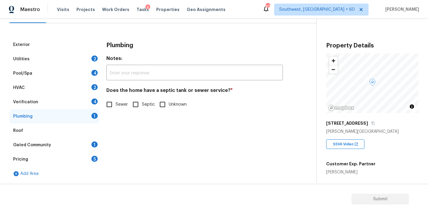
scroll to position [67, 0]
click at [116, 107] on span "Sewer" at bounding box center [122, 104] width 12 height 6
click at [116, 107] on input "Sewer" at bounding box center [109, 104] width 13 height 13
checkbox input "true"
click at [45, 149] on div "Gated Community 1" at bounding box center [55, 145] width 90 height 14
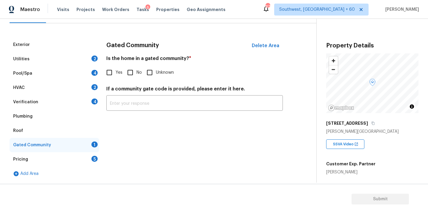
click at [133, 70] on input "No" at bounding box center [130, 72] width 13 height 13
checkbox input "true"
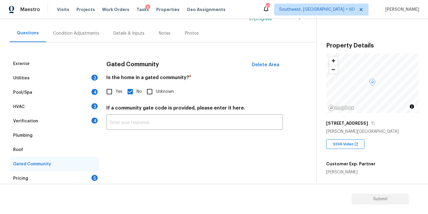
scroll to position [33, 0]
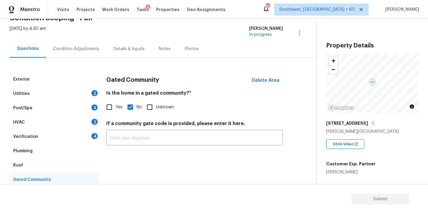
click at [79, 58] on div "Exterior Utilities 2 Pool/Spa 4 HVAC 2 Verification 4 Plumbing Roof Gated Commu…" at bounding box center [156, 137] width 292 height 158
click at [78, 56] on div "Condition Adjustments" at bounding box center [76, 49] width 60 height 18
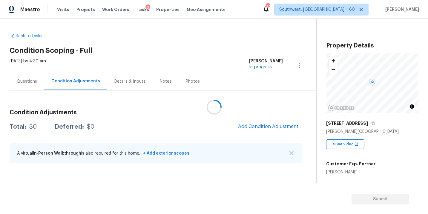
click at [180, 57] on div at bounding box center [214, 107] width 428 height 214
click at [214, 52] on h2 "Condition Scoping - Full" at bounding box center [163, 50] width 307 height 6
click at [242, 129] on span "Add Condition Adjustment" at bounding box center [268, 126] width 60 height 5
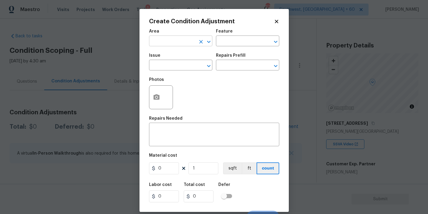
click at [184, 42] on input "text" at bounding box center [172, 41] width 47 height 9
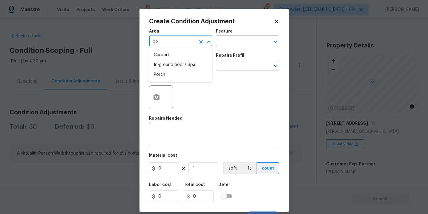
type input "p"
click at [182, 64] on li "Exterior Overall" at bounding box center [180, 65] width 63 height 10
type input "Exterior Overall"
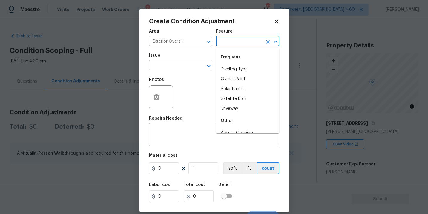
click at [228, 41] on input "text" at bounding box center [239, 41] width 47 height 9
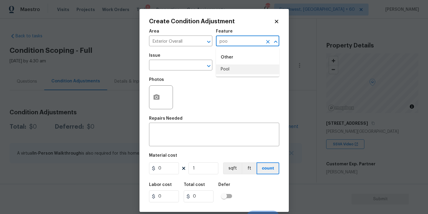
click at [226, 69] on li "Pool" at bounding box center [247, 69] width 63 height 10
type input "Pool"
click at [183, 69] on input "text" at bounding box center [172, 65] width 47 height 9
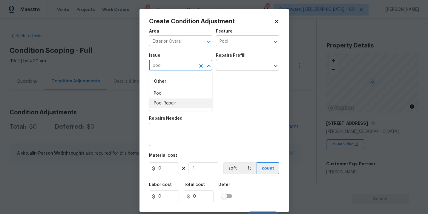
click at [178, 104] on li "Pool Repair" at bounding box center [180, 104] width 63 height 10
type input "Pool Repair"
click at [180, 138] on textarea at bounding box center [214, 135] width 123 height 13
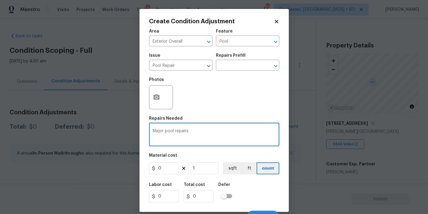
type textarea "Major pool repairs"
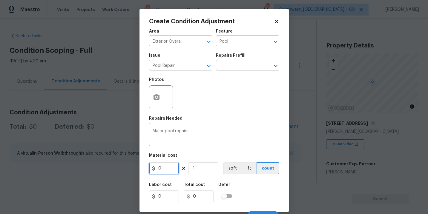
drag, startPoint x: 169, startPoint y: 170, endPoint x: 105, endPoint y: 173, distance: 63.9
click at [105, 173] on div "Create Condition Adjustment Area Exterior Overall ​ Feature Pool ​ Issue Pool R…" at bounding box center [214, 107] width 428 height 214
type input "12000"
click at [161, 101] on button "button" at bounding box center [156, 97] width 14 height 23
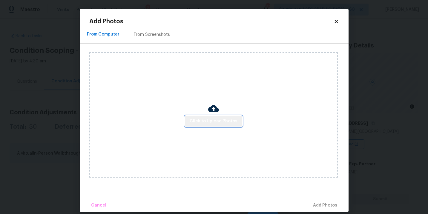
click at [217, 124] on span "Click to Upload Photos" at bounding box center [214, 121] width 48 height 7
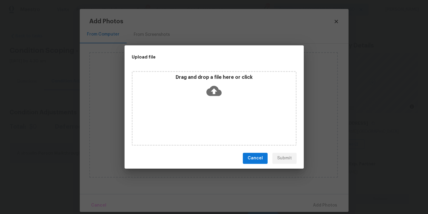
drag, startPoint x: 217, startPoint y: 124, endPoint x: 220, endPoint y: 101, distance: 23.8
click at [220, 101] on div "Drag and drop a file here or click" at bounding box center [214, 108] width 165 height 75
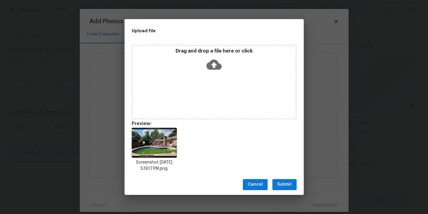
click at [284, 188] on span "Submit" at bounding box center [284, 184] width 15 height 7
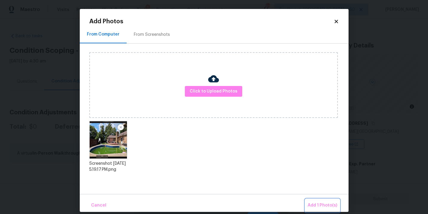
click at [316, 205] on span "Add 1 Photo(s)" at bounding box center [322, 205] width 30 height 7
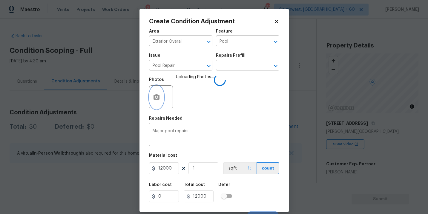
scroll to position [9, 0]
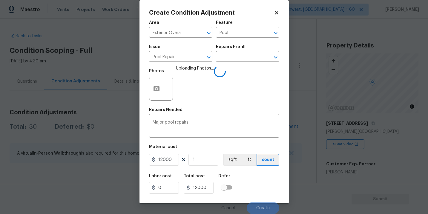
click at [252, 180] on div "Labor cost 0 Total cost 12000 Defer" at bounding box center [214, 183] width 130 height 27
click at [259, 185] on div "Labor cost 0 Total cost 12000 Defer" at bounding box center [214, 183] width 130 height 27
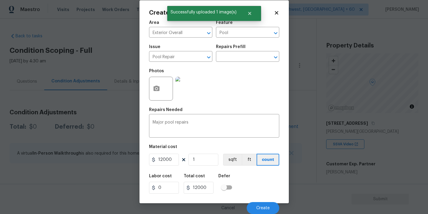
click at [259, 185] on div "Labor cost 0 Total cost 12000 Defer" at bounding box center [214, 183] width 130 height 27
click at [265, 203] on button "Create" at bounding box center [263, 208] width 33 height 12
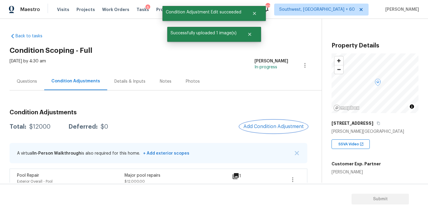
scroll to position [10, 0]
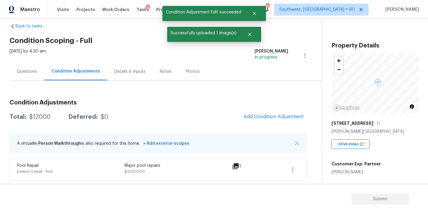
click at [37, 77] on div "Questions" at bounding box center [27, 72] width 35 height 18
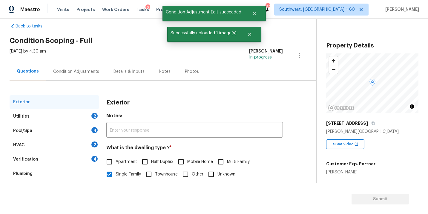
scroll to position [41, 0]
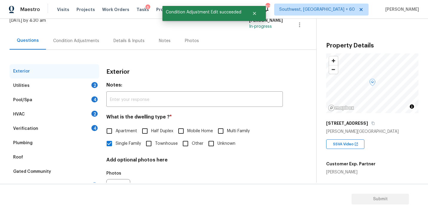
click at [58, 103] on div "Pool/Spa 4" at bounding box center [55, 100] width 90 height 14
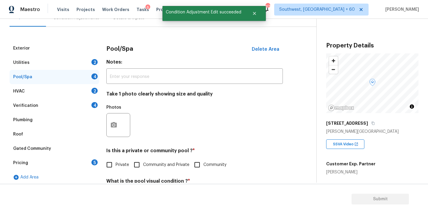
scroll to position [84, 0]
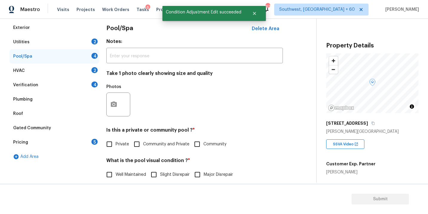
click at [116, 123] on div "Pool/Spa Delete Area Notes: ​ Take 1 photo clearly showing size and quality Pho…" at bounding box center [194, 147] width 176 height 253
click at [116, 107] on icon "button" at bounding box center [113, 104] width 7 height 7
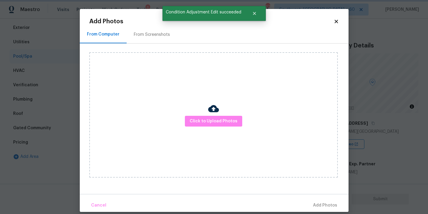
click at [205, 130] on div "Click to Upload Photos" at bounding box center [213, 114] width 248 height 125
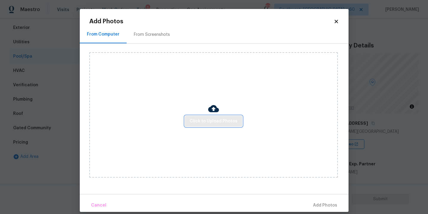
click at [209, 126] on button "Click to Upload Photos" at bounding box center [213, 121] width 57 height 11
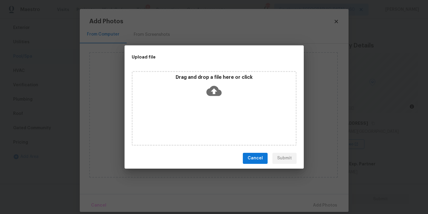
click at [217, 101] on div "Drag and drop a file here or click" at bounding box center [214, 108] width 165 height 75
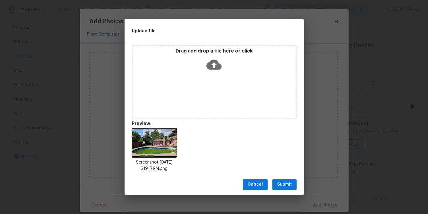
click at [282, 182] on span "Submit" at bounding box center [284, 184] width 15 height 7
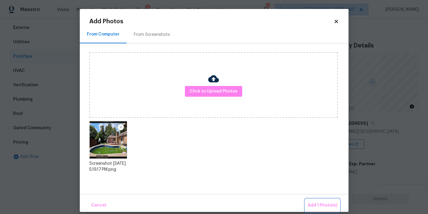
click at [316, 206] on span "Add 1 Photo(s)" at bounding box center [322, 205] width 30 height 7
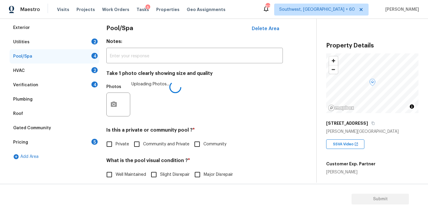
click at [120, 151] on div "Pool/Spa Delete Area Notes: ​ Take 1 photo clearly showing size and quality Pho…" at bounding box center [194, 147] width 176 height 253
click at [116, 144] on span "Private" at bounding box center [122, 144] width 13 height 6
click at [116, 144] on input "Private" at bounding box center [109, 144] width 13 height 13
checkbox input "true"
click at [200, 173] on input "Major Disrepair" at bounding box center [197, 175] width 13 height 13
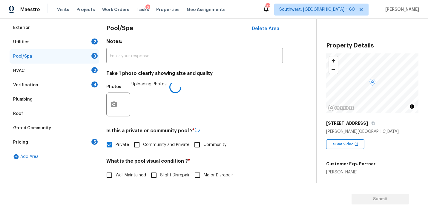
checkbox input "true"
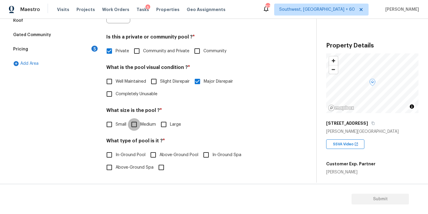
click at [135, 126] on input "Medium" at bounding box center [134, 124] width 13 height 13
checkbox input "true"
click at [131, 161] on label "Above-Ground Spa" at bounding box center [128, 167] width 50 height 13
click at [116, 161] on input "Above-Ground Spa" at bounding box center [109, 167] width 13 height 13
click at [131, 161] on label "Above-Ground Spa" at bounding box center [128, 167] width 50 height 13
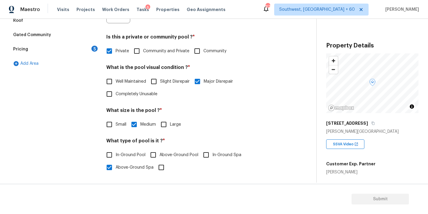
click at [116, 161] on input "Above-Ground Spa" at bounding box center [109, 167] width 13 height 13
checkbox input "false"
click at [133, 156] on span "In-Ground Pool" at bounding box center [131, 156] width 30 height 6
click at [116, 156] on input "In-Ground Pool" at bounding box center [109, 155] width 13 height 13
checkbox input "true"
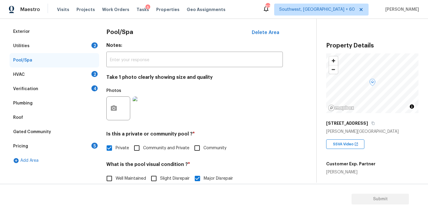
scroll to position [12, 0]
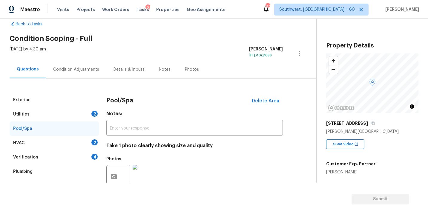
click at [61, 113] on div "Utilities 2" at bounding box center [55, 114] width 90 height 14
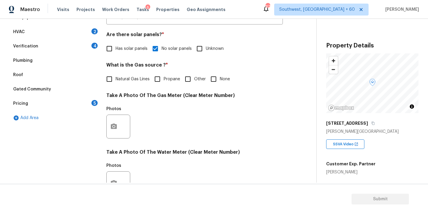
scroll to position [108, 0]
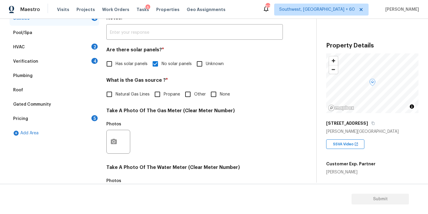
click at [143, 93] on span "Natural Gas Lines" at bounding box center [133, 94] width 34 height 6
click at [116, 93] on input "Natural Gas Lines" at bounding box center [109, 94] width 13 height 13
checkbox input "true"
click at [113, 145] on icon "button" at bounding box center [113, 141] width 7 height 7
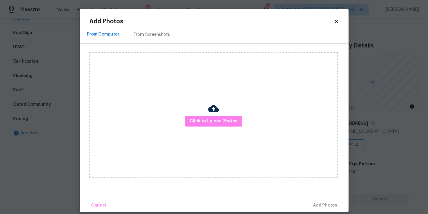
click at [187, 130] on div "Click to Upload Photos" at bounding box center [213, 114] width 248 height 125
click at [203, 121] on span "Click to Upload Photos" at bounding box center [214, 121] width 48 height 7
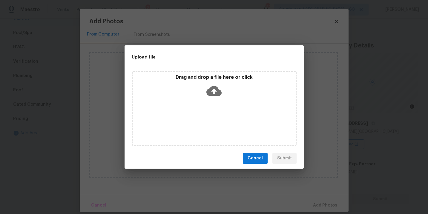
click at [214, 95] on icon at bounding box center [213, 91] width 15 height 10
click at [218, 93] on icon at bounding box center [213, 91] width 15 height 10
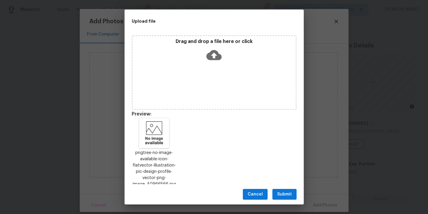
click at [285, 189] on button "Submit" at bounding box center [284, 194] width 24 height 11
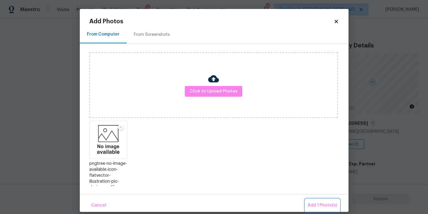
click at [320, 205] on span "Add 1 Photo(s)" at bounding box center [322, 205] width 30 height 7
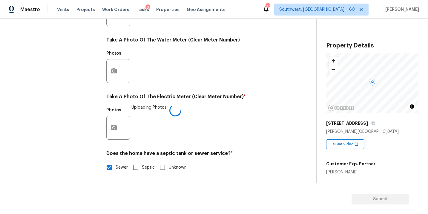
click at [262, 148] on div "Utilities Notes: ​ Are there solar panels? * Has solar panels No solar panels U…" at bounding box center [194, 25] width 176 height 311
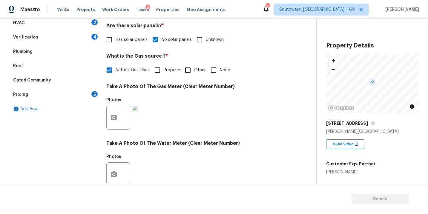
scroll to position [62, 0]
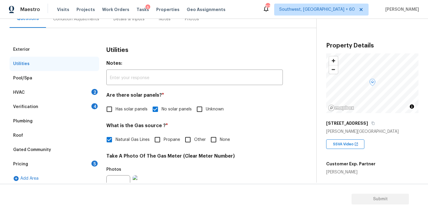
click at [71, 85] on div "HVAC 2" at bounding box center [55, 92] width 90 height 14
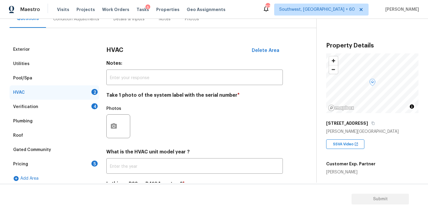
scroll to position [89, 0]
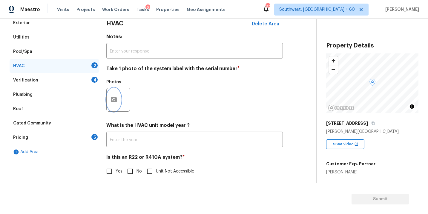
click at [116, 105] on button "button" at bounding box center [114, 99] width 14 height 23
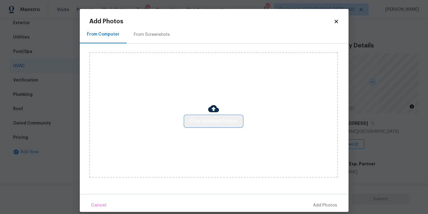
click at [216, 122] on span "Click to Upload Photos" at bounding box center [214, 121] width 48 height 7
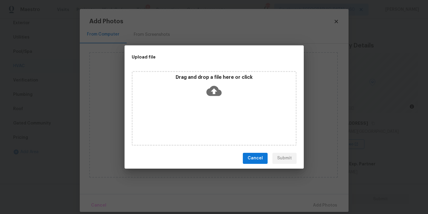
click at [215, 102] on div "Drag and drop a file here or click" at bounding box center [214, 108] width 165 height 75
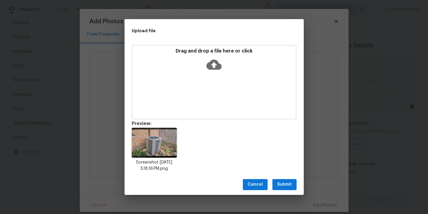
click at [285, 185] on span "Submit" at bounding box center [284, 184] width 15 height 7
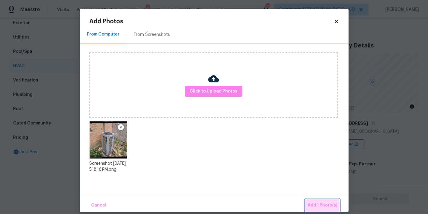
click at [313, 204] on span "Add 1 Photo(s)" at bounding box center [322, 205] width 30 height 7
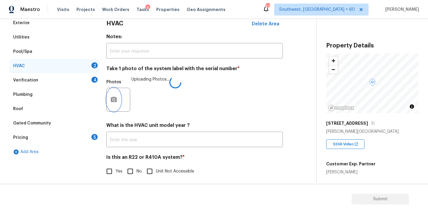
scroll to position [93, 0]
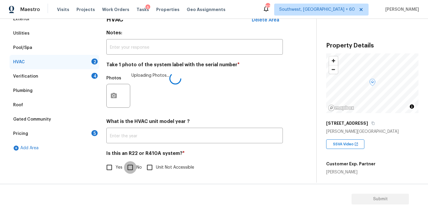
click at [129, 168] on input "No" at bounding box center [130, 167] width 13 height 13
checkbox input "true"
click at [261, 171] on div "Yes No Unit Not Accessible" at bounding box center [194, 167] width 176 height 13
click at [65, 72] on div "Verification 4" at bounding box center [55, 76] width 90 height 14
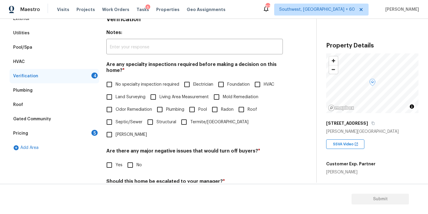
click at [134, 83] on span "No specialty inspection required" at bounding box center [148, 84] width 64 height 6
click at [116, 83] on input "No specialty inspection required" at bounding box center [109, 84] width 13 height 13
checkbox input "true"
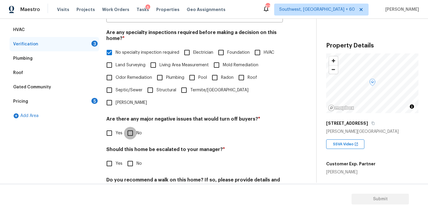
click at [133, 127] on input "No" at bounding box center [130, 133] width 13 height 13
checkbox input "true"
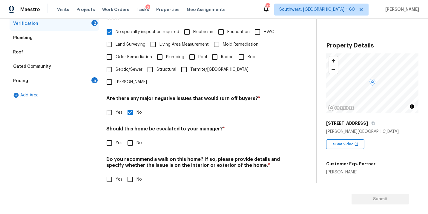
scroll to position [145, 0]
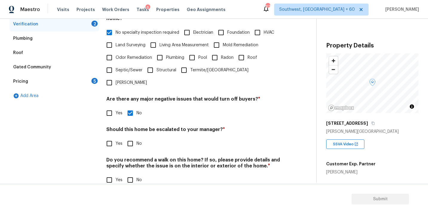
click at [131, 137] on input "No" at bounding box center [130, 143] width 13 height 13
checkbox input "true"
click at [131, 174] on input "No" at bounding box center [130, 180] width 13 height 13
checkbox input "true"
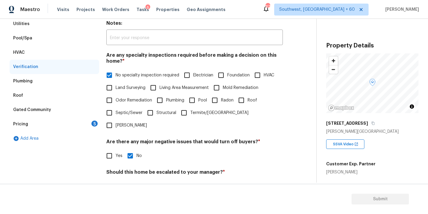
click at [70, 121] on div "Pricing 5" at bounding box center [55, 124] width 90 height 14
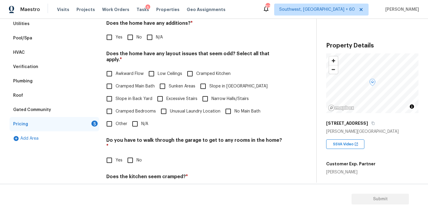
scroll to position [79, 0]
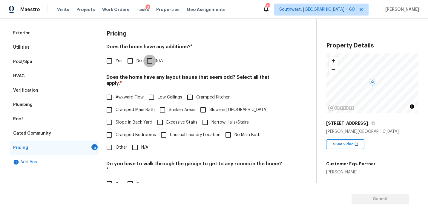
click at [148, 66] on input "N/A" at bounding box center [149, 61] width 13 height 13
checkbox input "true"
click at [210, 107] on span "Slope in Front Yard" at bounding box center [238, 110] width 58 height 6
click at [209, 104] on input "Slope in Front Yard" at bounding box center [203, 110] width 13 height 13
checkbox input "true"
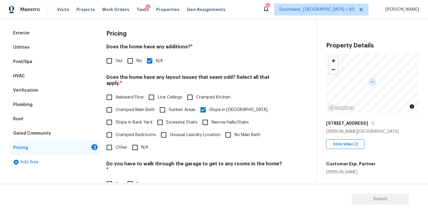
scroll to position [144, 0]
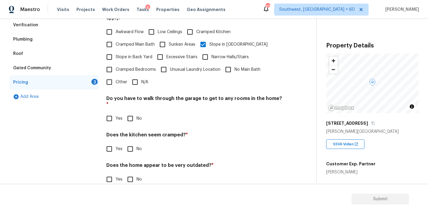
click at [132, 112] on input "No" at bounding box center [130, 118] width 13 height 13
checkbox input "true"
click at [130, 143] on input "No" at bounding box center [130, 149] width 13 height 13
checkbox input "true"
click at [129, 174] on input "No" at bounding box center [130, 180] width 13 height 13
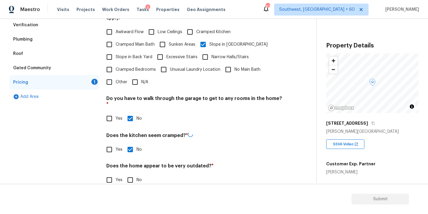
checkbox input "true"
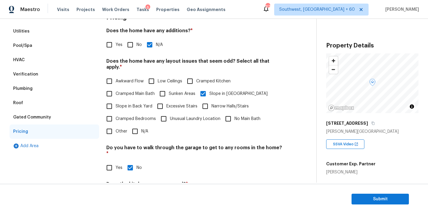
scroll to position [0, 0]
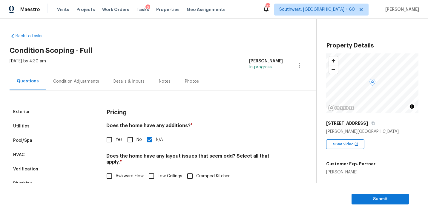
click at [94, 81] on div "Condition Adjustments" at bounding box center [76, 82] width 46 height 6
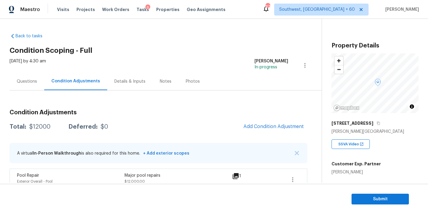
scroll to position [10, 0]
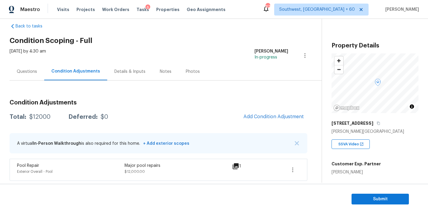
click at [186, 113] on div "Total: $12000 Deferred: $0 Add Condition Adjustment" at bounding box center [159, 116] width 298 height 13
click at [253, 115] on span "Add Condition Adjustment" at bounding box center [273, 116] width 60 height 5
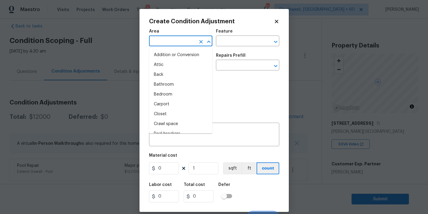
click at [173, 44] on input "text" at bounding box center [172, 41] width 47 height 9
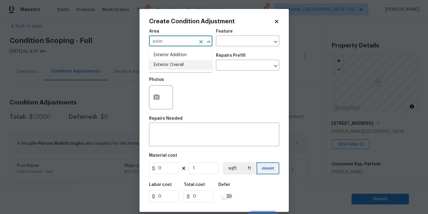
click at [180, 66] on li "Exterior Overall" at bounding box center [180, 65] width 63 height 10
type input "Exterior Overall"
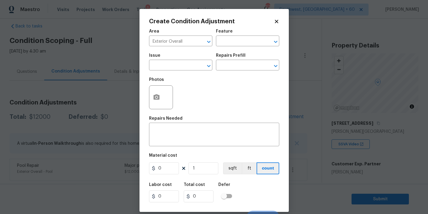
click at [232, 50] on div "Issue ​ Repairs Prefill ​" at bounding box center [214, 62] width 130 height 24
click at [238, 43] on input "text" at bounding box center [239, 41] width 47 height 9
click at [236, 70] on li "Deck" at bounding box center [247, 69] width 63 height 10
click at [196, 70] on div "​" at bounding box center [180, 65] width 63 height 9
type input "Deck"
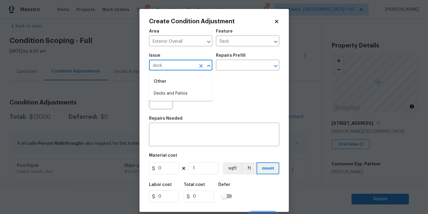
click at [189, 90] on li "Decks and Patios" at bounding box center [180, 94] width 63 height 10
type input "Decks and Patios"
click at [175, 130] on textarea at bounding box center [214, 135] width 123 height 13
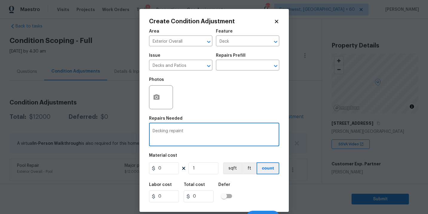
type textarea "Decking repaint"
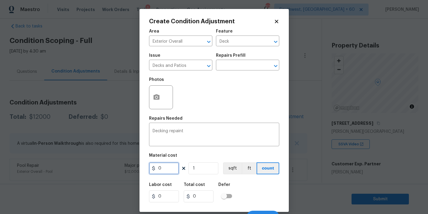
drag, startPoint x: 152, startPoint y: 171, endPoint x: 118, endPoint y: 171, distance: 34.3
click at [118, 171] on div "Create Condition Adjustment Area Exterior Overall ​ Feature Deck ​ Issue Decks …" at bounding box center [214, 107] width 428 height 214
type input "800"
click at [156, 99] on icon "button" at bounding box center [156, 97] width 7 height 7
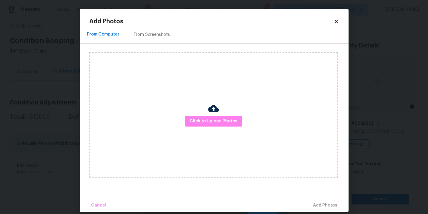
click at [221, 131] on div "Click to Upload Photos" at bounding box center [213, 114] width 248 height 125
click at [223, 124] on span "Click to Upload Photos" at bounding box center [214, 121] width 48 height 7
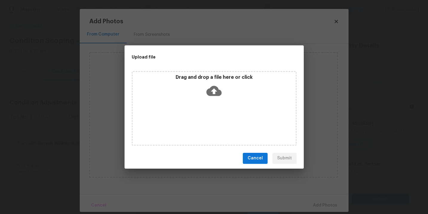
click at [219, 102] on div "Drag and drop a file here or click" at bounding box center [214, 108] width 165 height 75
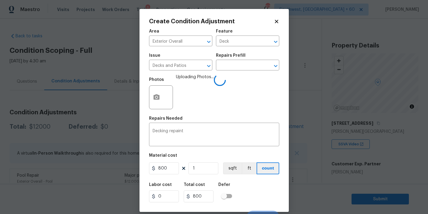
click at [259, 188] on div "Labor cost 0 Total cost 800 Defer" at bounding box center [214, 192] width 130 height 27
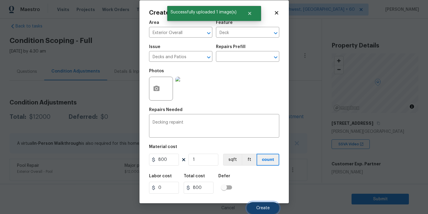
click at [261, 209] on span "Create" at bounding box center [262, 208] width 13 height 4
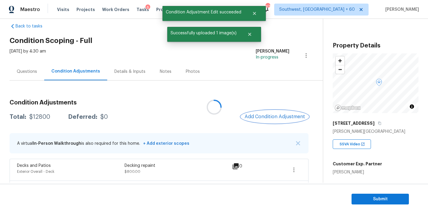
scroll to position [0, 0]
click at [265, 116] on span "Add Condition Adjustment" at bounding box center [273, 116] width 60 height 5
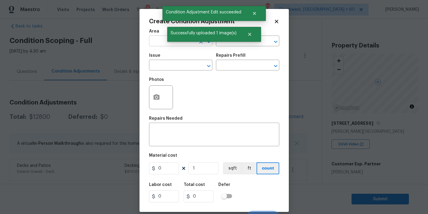
click at [160, 44] on input "text" at bounding box center [172, 41] width 47 height 9
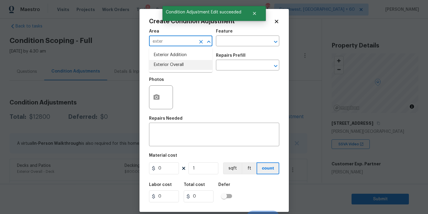
click at [170, 66] on li "Exterior Overall" at bounding box center [180, 65] width 63 height 10
type input "Exterior Overall"
click at [233, 43] on input "text" at bounding box center [239, 41] width 47 height 9
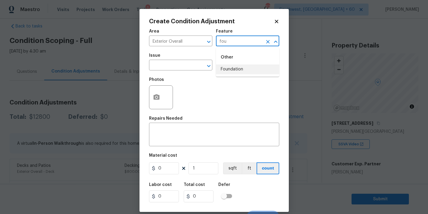
click at [236, 68] on li "Foundation" at bounding box center [247, 69] width 63 height 10
type input "Foundation"
click at [184, 63] on input "text" at bounding box center [172, 65] width 47 height 9
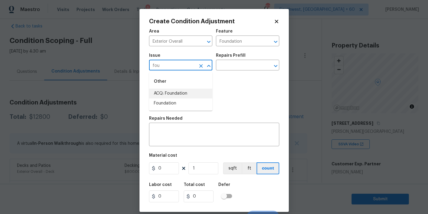
click at [183, 90] on li "ACQ: Foundation" at bounding box center [180, 94] width 63 height 10
type input "ACQ: Foundation"
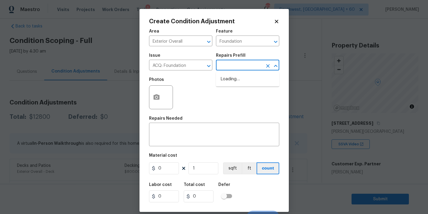
click at [237, 65] on input "text" at bounding box center [239, 65] width 47 height 9
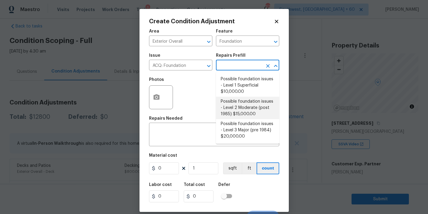
click at [240, 105] on li "Possible foundation issues - Level 2 Moderate (post 1985) $15,000.00" at bounding box center [247, 108] width 63 height 22
type input "Acquisition"
type textarea "Possible foundation issues - Level 2 Moderate: Disclaimer: This is NOT a techni…"
type input "15000"
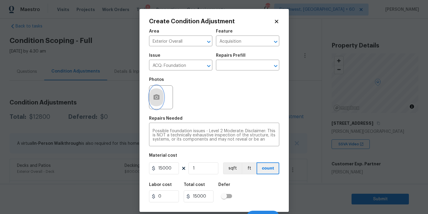
click at [158, 94] on icon "button" at bounding box center [156, 97] width 7 height 7
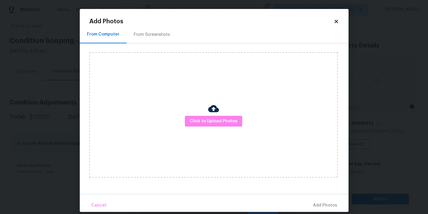
click at [199, 114] on div "Click to Upload Photos" at bounding box center [213, 114] width 248 height 125
click at [207, 118] on span "Click to Upload Photos" at bounding box center [214, 121] width 48 height 7
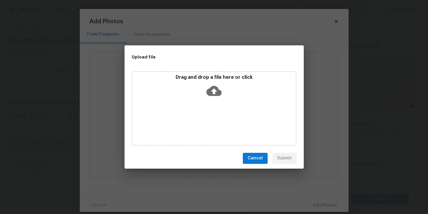
click at [212, 101] on div "Drag and drop a file here or click" at bounding box center [214, 108] width 165 height 75
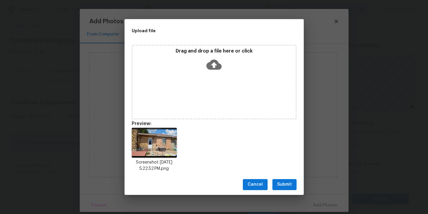
click at [286, 181] on span "Submit" at bounding box center [284, 184] width 15 height 7
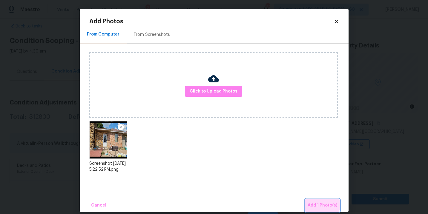
click at [314, 201] on button "Add 1 Photo(s)" at bounding box center [322, 205] width 34 height 13
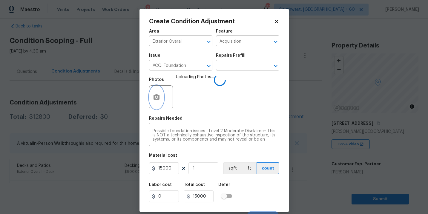
scroll to position [9, 0]
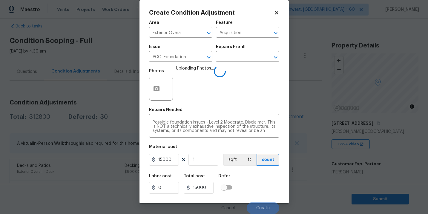
click at [267, 175] on div "Labor cost 0 Total cost 15000 Defer" at bounding box center [214, 183] width 130 height 27
click at [267, 176] on div "Labor cost 0 Total cost 15000 Defer" at bounding box center [214, 183] width 130 height 27
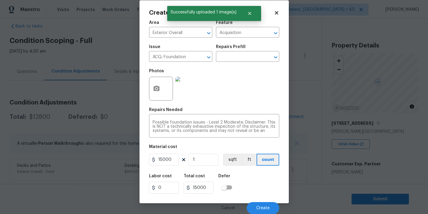
click at [267, 176] on div "Labor cost 0 Total cost 15000 Defer" at bounding box center [214, 183] width 130 height 27
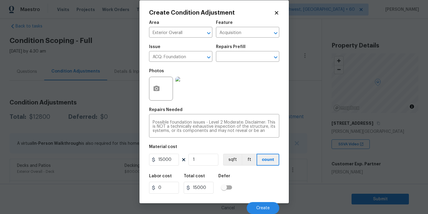
click at [267, 176] on div "Labor cost 0 Total cost 15000 Defer" at bounding box center [214, 183] width 130 height 27
click at [267, 204] on button "Create" at bounding box center [263, 208] width 33 height 12
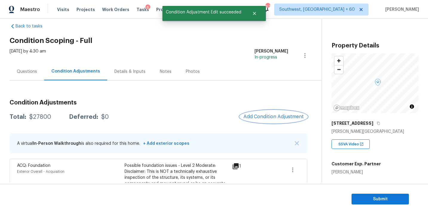
scroll to position [0, 0]
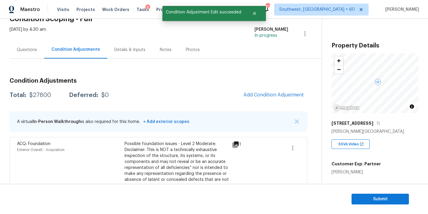
click at [26, 54] on div "Questions" at bounding box center [27, 50] width 35 height 18
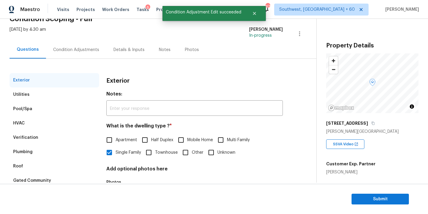
scroll to position [46, 0]
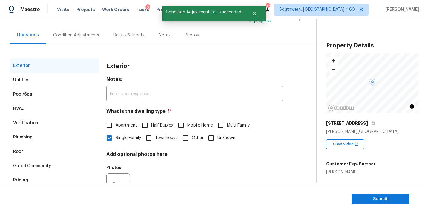
click at [44, 123] on div "Verification" at bounding box center [55, 123] width 90 height 14
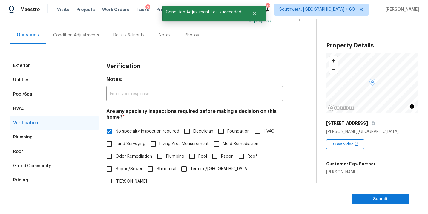
click at [230, 129] on span "Foundation" at bounding box center [238, 131] width 22 height 6
click at [227, 129] on input "Foundation" at bounding box center [221, 131] width 13 height 13
checkbox input "true"
click at [132, 130] on span "No specialty inspection required" at bounding box center [148, 131] width 64 height 6
click at [116, 130] on input "No specialty inspection required" at bounding box center [109, 131] width 13 height 13
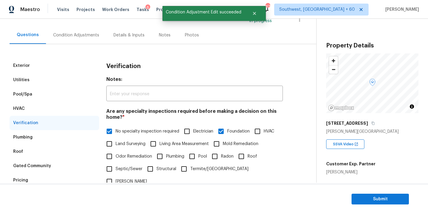
checkbox input "false"
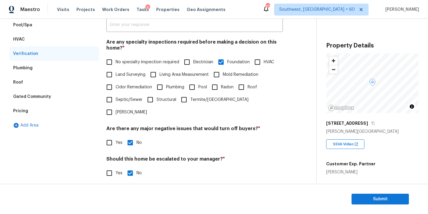
scroll to position [145, 0]
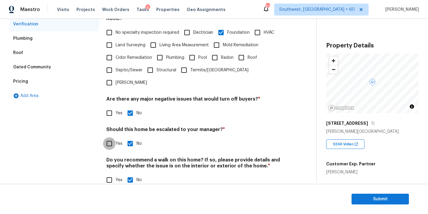
click at [111, 137] on input "Yes" at bounding box center [109, 143] width 13 height 13
checkbox input "true"
checkbox input "false"
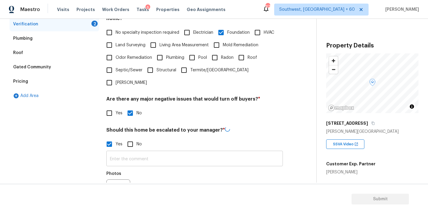
click at [127, 152] on input "text" at bounding box center [194, 159] width 176 height 14
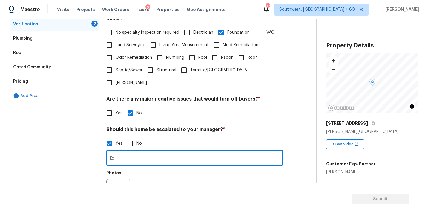
type input "E"
type input "o"
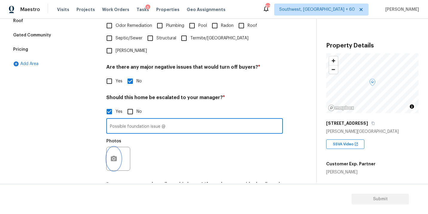
click at [115, 153] on button "button" at bounding box center [114, 158] width 14 height 23
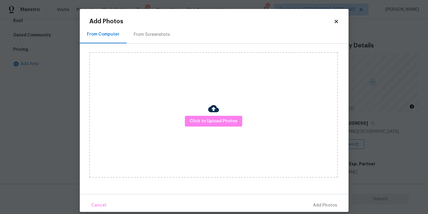
click at [232, 127] on div "Click to Upload Photos" at bounding box center [213, 114] width 248 height 125
click at [231, 114] on div "Click to Upload Photos" at bounding box center [213, 114] width 248 height 125
click at [224, 120] on span "Click to Upload Photos" at bounding box center [214, 121] width 48 height 7
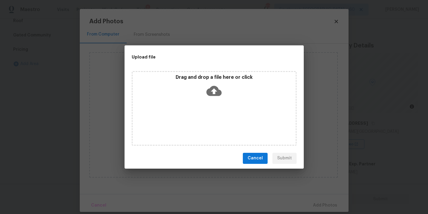
click at [216, 96] on icon at bounding box center [213, 90] width 15 height 15
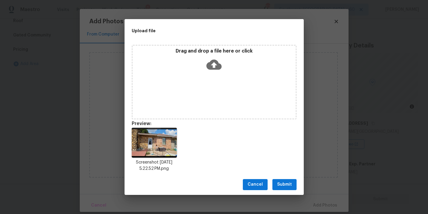
click at [285, 185] on span "Submit" at bounding box center [284, 184] width 15 height 7
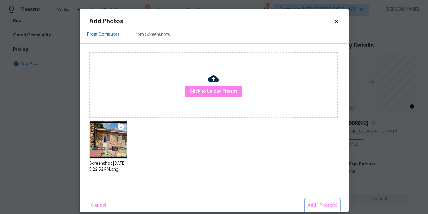
click at [318, 201] on button "Add 1 Photo(s)" at bounding box center [322, 205] width 34 height 13
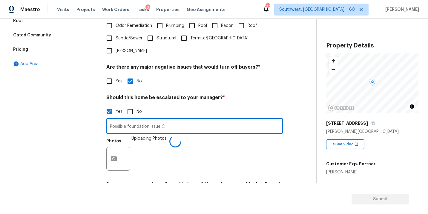
click at [207, 120] on input "Possible foundation issue @" at bounding box center [194, 127] width 176 height 14
type input "Possible foundation issue @04:50"
click at [233, 144] on div "Photos Uploading Photos..." at bounding box center [194, 155] width 176 height 39
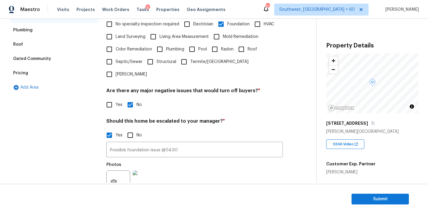
scroll to position [133, 0]
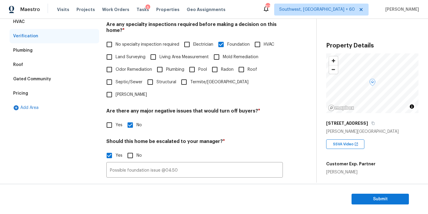
click at [193, 70] on input "Pool" at bounding box center [192, 69] width 13 height 13
checkbox input "true"
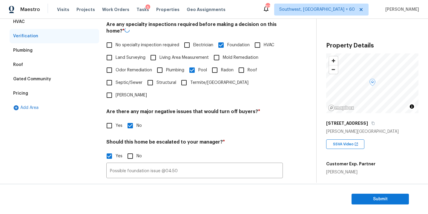
scroll to position [164, 0]
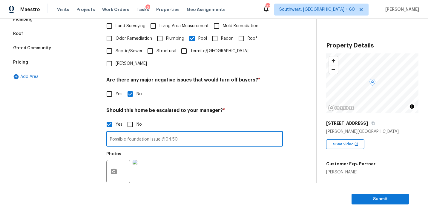
click at [186, 133] on input "Possible foundation issue @04:50" at bounding box center [194, 140] width 176 height 14
type input "Possible foundation issue @04:50, Pool needs review @"
click at [117, 160] on button "button" at bounding box center [114, 171] width 14 height 23
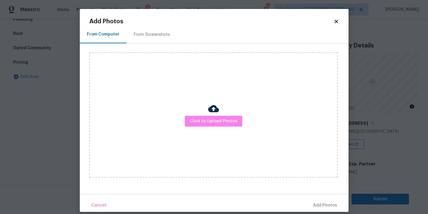
click at [244, 118] on div "Click to Upload Photos" at bounding box center [213, 114] width 248 height 125
click at [232, 115] on div "Click to Upload Photos" at bounding box center [213, 114] width 248 height 125
click at [229, 123] on span "Click to Upload Photos" at bounding box center [214, 121] width 48 height 7
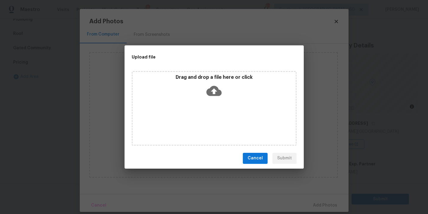
click at [222, 99] on div "Drag and drop a file here or click" at bounding box center [214, 108] width 165 height 75
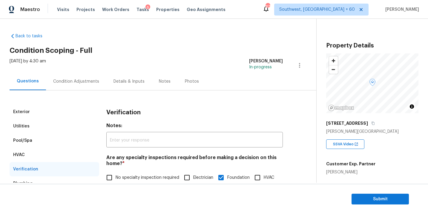
click at [82, 84] on div "Condition Adjustments" at bounding box center [76, 82] width 46 height 6
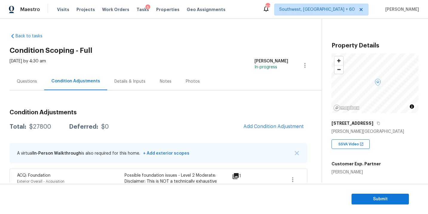
scroll to position [28, 0]
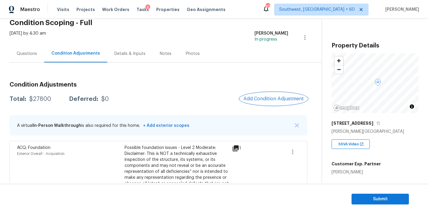
click at [267, 101] on span "Add Condition Adjustment" at bounding box center [273, 98] width 60 height 5
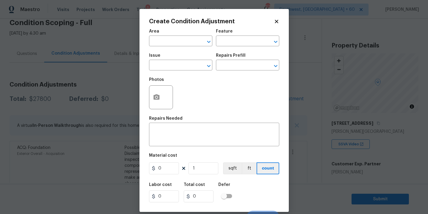
click at [180, 47] on span "Area ​" at bounding box center [180, 38] width 63 height 24
click at [175, 42] on input "text" at bounding box center [172, 41] width 47 height 9
click at [184, 66] on li "Exterior Overall" at bounding box center [180, 65] width 63 height 10
type input "Exterior Overall"
click at [225, 42] on input "text" at bounding box center [239, 41] width 47 height 9
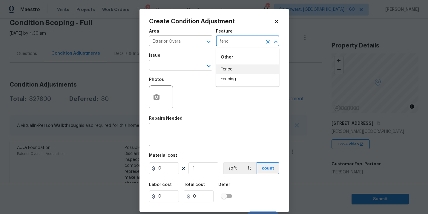
click at [230, 72] on li "Fence" at bounding box center [247, 69] width 63 height 10
type input "Fence"
click at [186, 67] on input "text" at bounding box center [172, 65] width 47 height 9
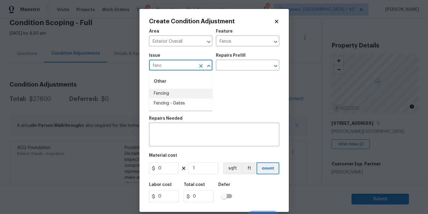
click at [186, 95] on li "Fencing" at bounding box center [180, 94] width 63 height 10
type input "Fencing"
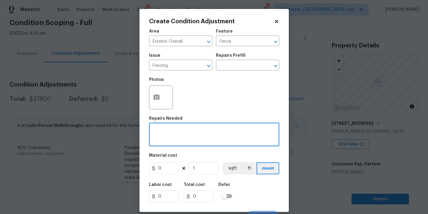
click at [182, 134] on textarea at bounding box center [214, 135] width 123 height 13
type textarea "Fence minor repairs"
drag, startPoint x: 164, startPoint y: 169, endPoint x: 141, endPoint y: 169, distance: 23.6
click at [141, 169] on div "Create Condition Adjustment Area Exterior Overall ​ Feature Fence ​ Issue Fenci…" at bounding box center [213, 110] width 149 height 203
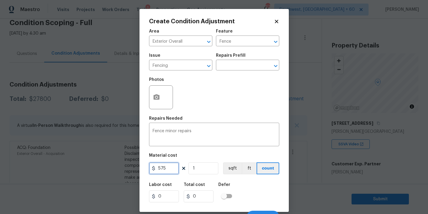
type input "575"
click at [166, 86] on div at bounding box center [161, 97] width 24 height 24
click at [158, 96] on icon "button" at bounding box center [156, 96] width 6 height 5
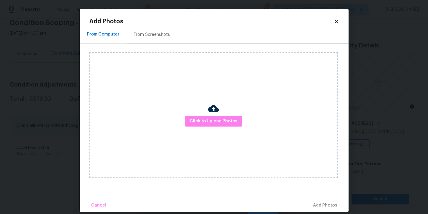
drag, startPoint x: 158, startPoint y: 96, endPoint x: 195, endPoint y: 114, distance: 42.0
click at [195, 114] on div "Click to Upload Photos" at bounding box center [213, 114] width 248 height 125
click at [207, 121] on span "Click to Upload Photos" at bounding box center [214, 121] width 48 height 7
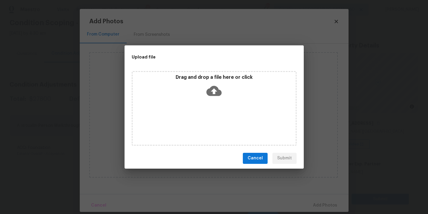
click at [214, 101] on div "Drag and drop a file here or click" at bounding box center [214, 108] width 165 height 75
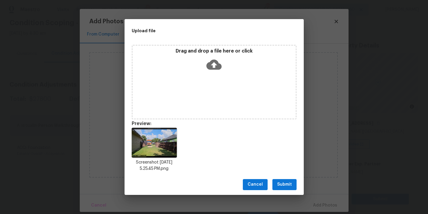
click at [283, 182] on span "Submit" at bounding box center [284, 184] width 15 height 7
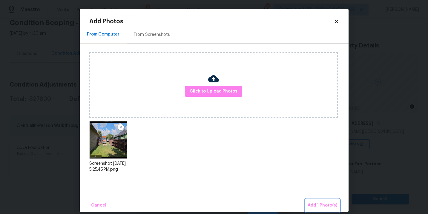
click at [311, 202] on span "Add 1 Photo(s)" at bounding box center [322, 205] width 30 height 7
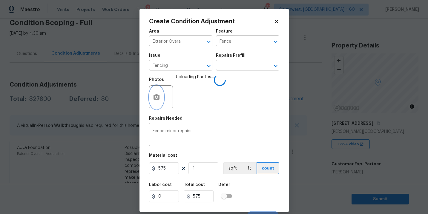
scroll to position [9, 0]
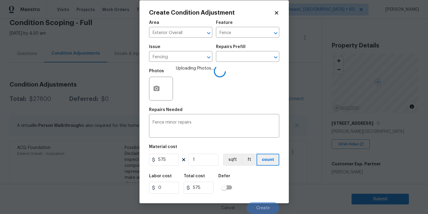
click at [264, 176] on div "Labor cost 0 Total cost 575 Defer" at bounding box center [214, 183] width 130 height 27
click at [266, 187] on div "Labor cost 0 Total cost 575 Defer" at bounding box center [214, 183] width 130 height 27
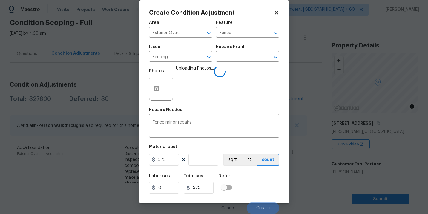
click at [266, 193] on div "Labor cost 0 Total cost 575 Defer" at bounding box center [214, 183] width 130 height 27
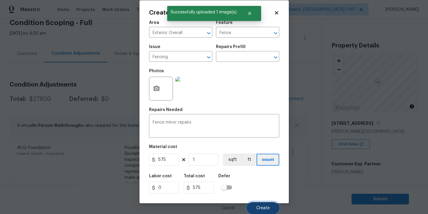
click at [266, 210] on span "Create" at bounding box center [262, 208] width 13 height 4
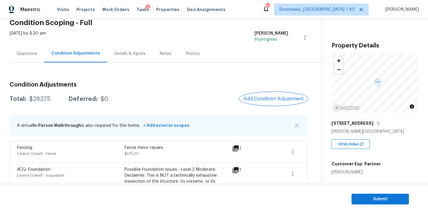
scroll to position [3, 0]
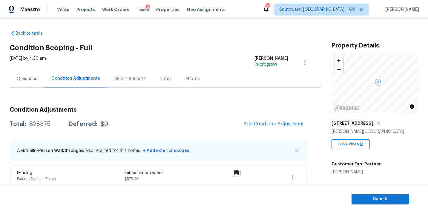
click at [36, 81] on div "Questions" at bounding box center [27, 79] width 35 height 18
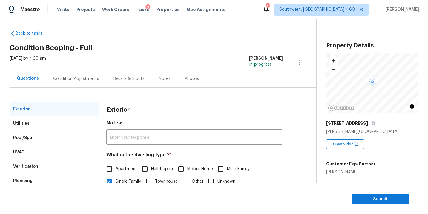
click at [34, 167] on div "Verification" at bounding box center [25, 167] width 25 height 6
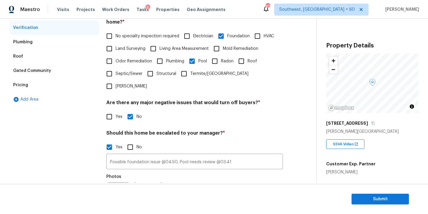
scroll to position [150, 0]
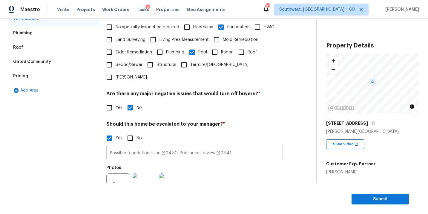
click at [177, 146] on input "Possible foundation issue @04:50, Pool needs review @03:41" at bounding box center [194, 153] width 176 height 14
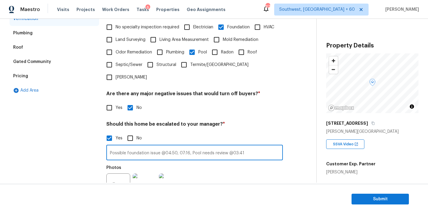
type input "Possible foundation issue @04:50, 07:16, Pool needs review @03:41"
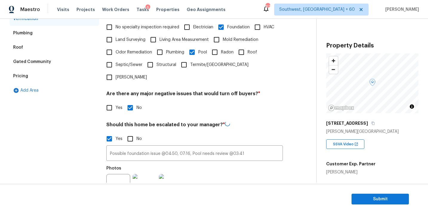
click at [242, 163] on div "Photos" at bounding box center [194, 182] width 176 height 39
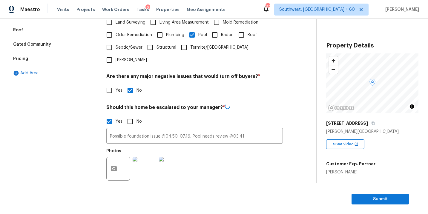
scroll to position [185, 0]
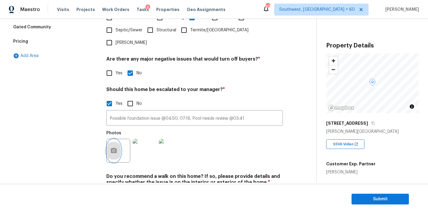
click at [114, 143] on button "button" at bounding box center [114, 150] width 14 height 23
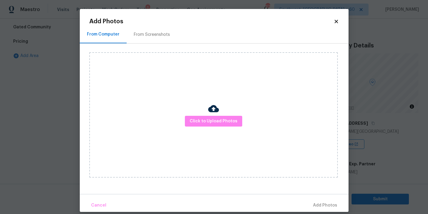
click at [206, 128] on div "Click to Upload Photos" at bounding box center [213, 114] width 248 height 125
click at [225, 125] on button "Click to Upload Photos" at bounding box center [213, 121] width 57 height 11
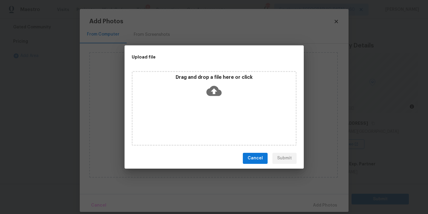
click at [213, 86] on icon at bounding box center [213, 91] width 15 height 10
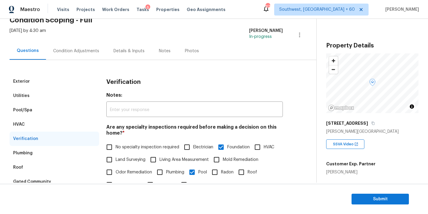
scroll to position [21, 0]
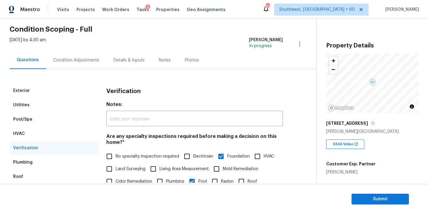
click at [72, 63] on div "Condition Adjustments" at bounding box center [76, 60] width 46 height 6
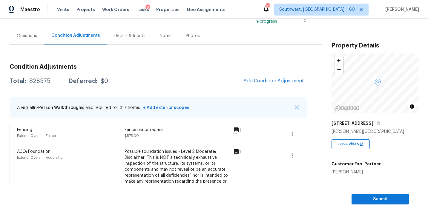
scroll to position [80, 0]
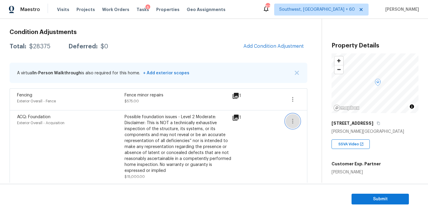
click at [298, 121] on button "button" at bounding box center [292, 121] width 14 height 14
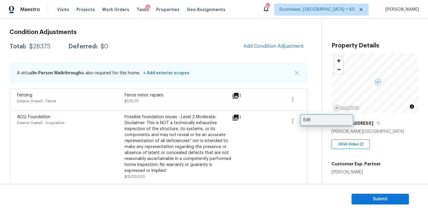
drag, startPoint x: 298, startPoint y: 121, endPoint x: 318, endPoint y: 121, distance: 19.7
click at [318, 121] on div "Edit" at bounding box center [326, 120] width 47 height 6
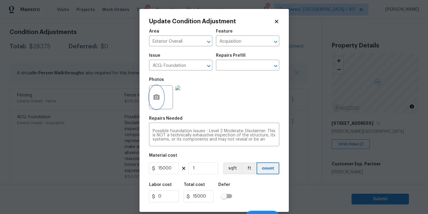
click at [161, 104] on button "button" at bounding box center [156, 97] width 14 height 23
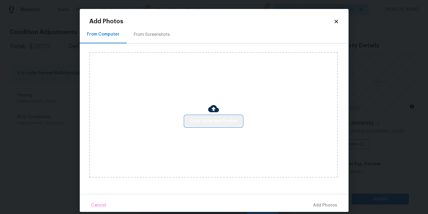
click at [226, 123] on span "Click to Upload Photos" at bounding box center [214, 121] width 48 height 7
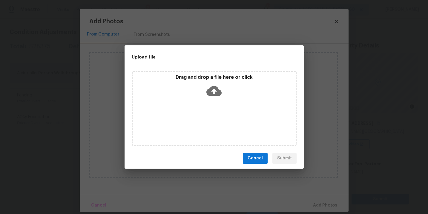
click at [220, 91] on icon at bounding box center [213, 91] width 15 height 10
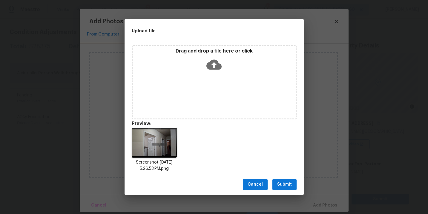
click at [288, 181] on span "Submit" at bounding box center [284, 184] width 15 height 7
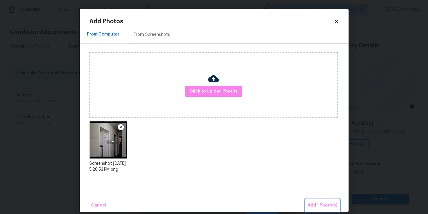
click at [313, 203] on span "Add 1 Photo(s)" at bounding box center [322, 205] width 30 height 7
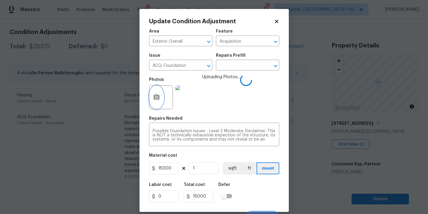
scroll to position [9, 0]
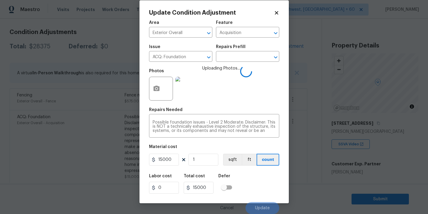
click at [256, 181] on div "Labor cost 0 Total cost 15000 Defer" at bounding box center [214, 183] width 130 height 27
click at [258, 187] on div "Labor cost 0 Total cost 15000 Defer" at bounding box center [214, 183] width 130 height 27
click at [264, 197] on div "Cancel Update" at bounding box center [214, 205] width 130 height 17
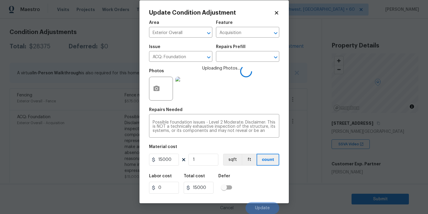
click at [262, 193] on div "Labor cost 0 Total cost 15000 Defer" at bounding box center [214, 183] width 130 height 27
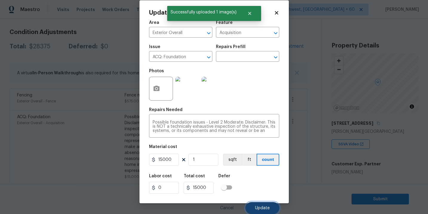
click at [262, 207] on span "Update" at bounding box center [262, 208] width 15 height 4
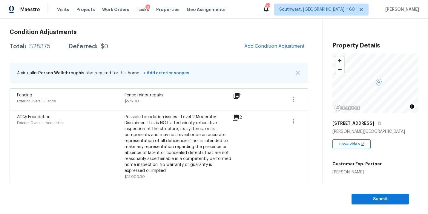
scroll to position [84, 0]
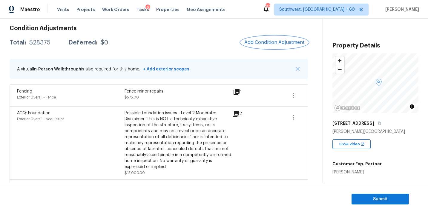
click at [281, 43] on span "Add Condition Adjustment" at bounding box center [274, 42] width 60 height 5
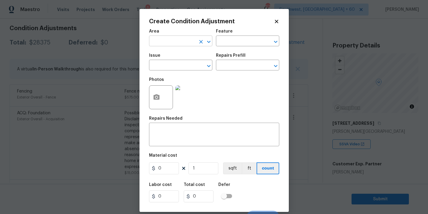
click at [173, 43] on input "text" at bounding box center [172, 41] width 47 height 9
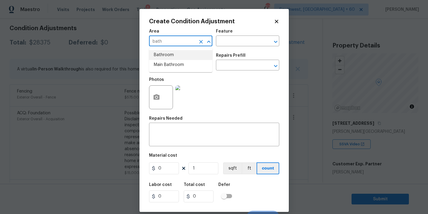
click at [174, 55] on li "Bathroom" at bounding box center [180, 55] width 63 height 10
type input "Bathroom"
click at [222, 44] on input "text" at bounding box center [239, 41] width 47 height 9
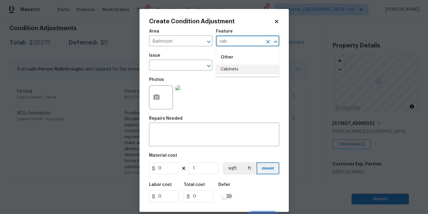
click at [224, 67] on li "Cabinets" at bounding box center [247, 69] width 63 height 10
type input "Cabinets"
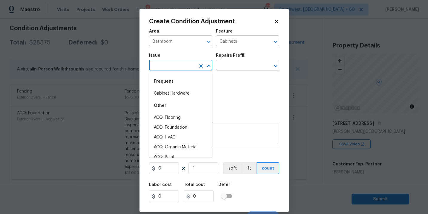
click at [174, 67] on input "text" at bounding box center [172, 65] width 47 height 9
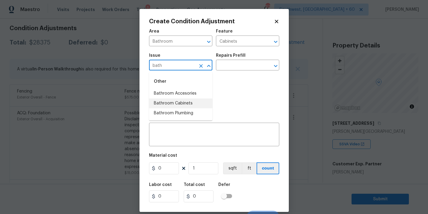
click at [174, 102] on li "Bathroom Cabinets" at bounding box center [180, 104] width 63 height 10
type input "Bathroom Cabinets"
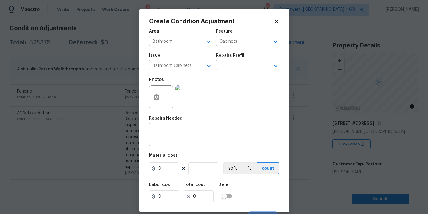
click at [216, 74] on div "Photos" at bounding box center [214, 93] width 130 height 39
click at [228, 67] on input "text" at bounding box center [239, 65] width 47 height 9
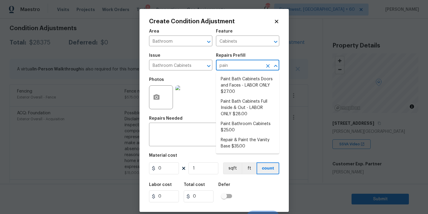
type input "paint"
click at [237, 129] on li "Paint Bathroom Cabinets $25.00" at bounding box center [247, 127] width 63 height 16
type textarea "Prep, sand, mask and apply 2 coats of paint to the bathroom cabinet doors, inte…"
type input "25"
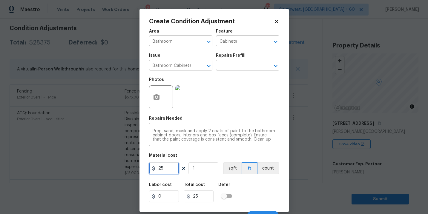
drag, startPoint x: 171, startPoint y: 167, endPoint x: 125, endPoint y: 167, distance: 46.0
click at [125, 167] on div "Create Condition Adjustment Area Bathroom ​ Feature Cabinets ​ Issue Bathroom C…" at bounding box center [214, 107] width 428 height 214
type input "1000"
click at [274, 165] on button "count" at bounding box center [268, 168] width 22 height 12
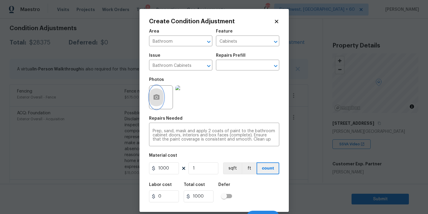
click at [155, 105] on button "button" at bounding box center [156, 97] width 14 height 23
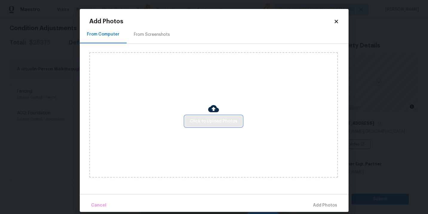
click at [207, 122] on span "Click to Upload Photos" at bounding box center [214, 121] width 48 height 7
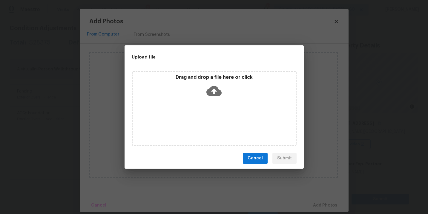
click at [216, 99] on div "Drag and drop a file here or click" at bounding box center [214, 87] width 163 height 26
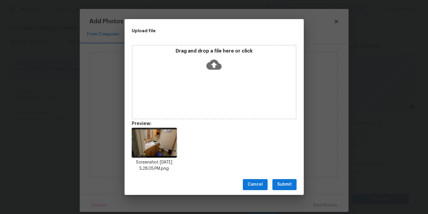
click at [288, 188] on button "Submit" at bounding box center [284, 184] width 24 height 11
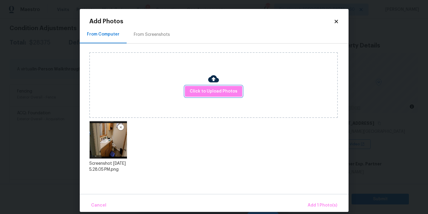
scroll to position [7, 0]
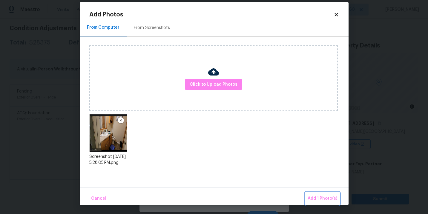
click at [320, 196] on span "Add 1 Photo(s)" at bounding box center [322, 198] width 30 height 7
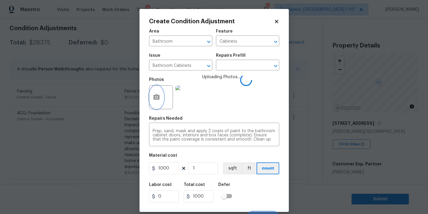
scroll to position [9, 0]
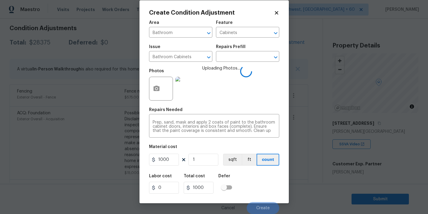
click at [258, 175] on div "Labor cost 0 Total cost 1000 Defer" at bounding box center [214, 183] width 130 height 27
click at [263, 191] on div "Labor cost 0 Total cost 1000 Defer" at bounding box center [214, 183] width 130 height 27
click at [262, 193] on div "Labor cost 0 Total cost 1000 Defer" at bounding box center [214, 183] width 130 height 27
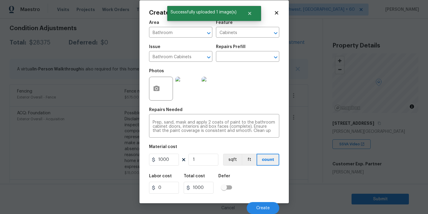
click at [261, 196] on div "Labor cost 0 Total cost 1000 Defer" at bounding box center [214, 183] width 130 height 27
click at [261, 210] on button "Create" at bounding box center [263, 208] width 33 height 12
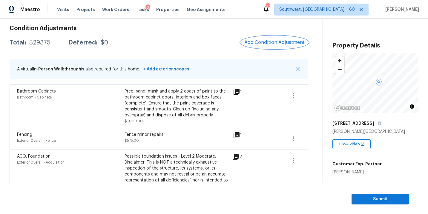
scroll to position [68, 0]
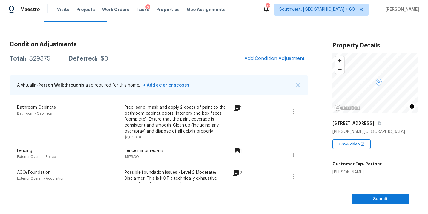
click at [254, 53] on span "Add Condition Adjustment" at bounding box center [274, 58] width 67 height 13
click at [254, 55] on button "Add Condition Adjustment" at bounding box center [274, 58] width 67 height 13
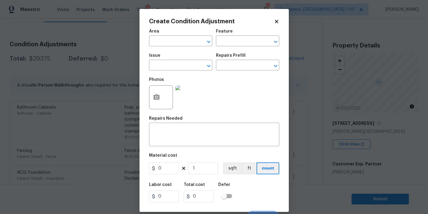
click at [176, 47] on span "Area ​" at bounding box center [180, 38] width 63 height 24
click at [173, 45] on input "text" at bounding box center [172, 41] width 47 height 9
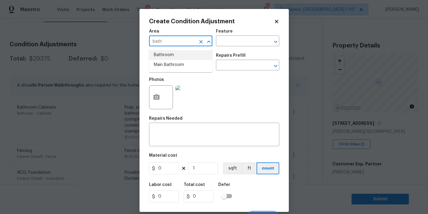
click at [174, 57] on li "Bathroom" at bounding box center [180, 55] width 63 height 10
type input "Bathroom"
click at [230, 47] on div "Area Bathroom ​ Feature ​" at bounding box center [214, 38] width 130 height 24
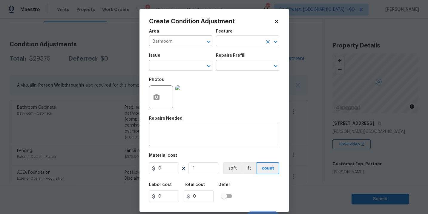
click at [241, 42] on input "text" at bounding box center [239, 41] width 47 height 9
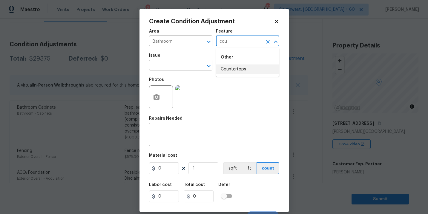
click at [244, 70] on li "Countertops" at bounding box center [247, 69] width 63 height 10
type input "Countertops"
click at [183, 67] on input "text" at bounding box center [172, 65] width 47 height 9
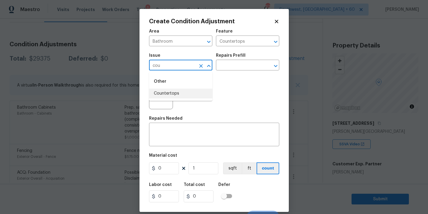
click at [185, 89] on li "Countertops" at bounding box center [180, 94] width 63 height 10
type input "Countertops"
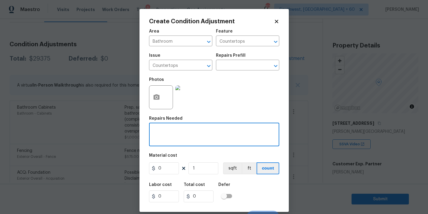
click at [179, 138] on textarea at bounding box center [214, 135] width 123 height 13
type textarea "Bathroom countertops refinish"
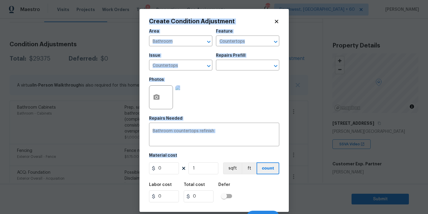
drag, startPoint x: 161, startPoint y: 175, endPoint x: 116, endPoint y: 175, distance: 44.8
click at [116, 175] on div "Create Condition Adjustment Area Bathroom ​ Feature Countertops ​ Issue Counter…" at bounding box center [214, 107] width 428 height 214
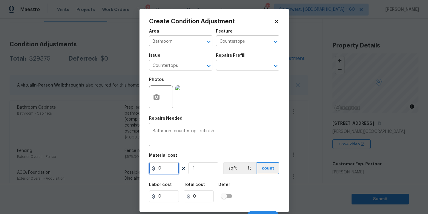
click at [170, 167] on input "0" at bounding box center [164, 168] width 30 height 12
drag, startPoint x: 166, startPoint y: 169, endPoint x: 124, endPoint y: 169, distance: 41.8
click at [124, 169] on div "Create Condition Adjustment Area Bathroom ​ Feature Countertops ​ Issue Counter…" at bounding box center [214, 107] width 428 height 214
type input "250"
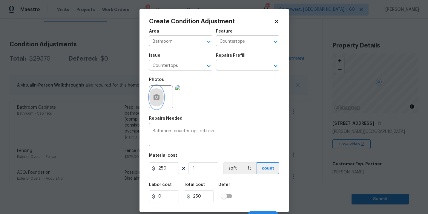
click at [153, 96] on icon "button" at bounding box center [156, 96] width 6 height 5
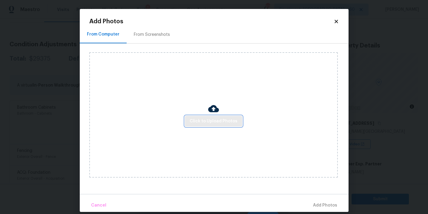
click at [197, 123] on span "Click to Upload Photos" at bounding box center [214, 121] width 48 height 7
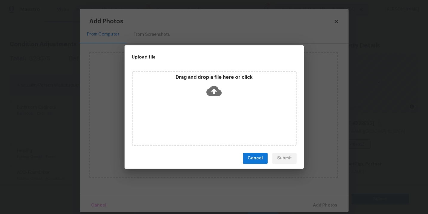
click at [212, 89] on icon at bounding box center [213, 91] width 15 height 10
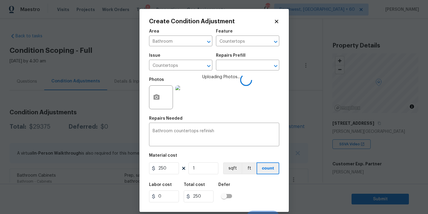
click at [252, 179] on div "Labor cost 0 Total cost 250 Defer" at bounding box center [214, 192] width 130 height 27
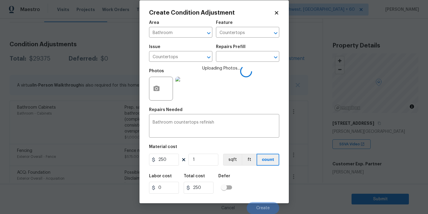
click at [257, 177] on div "Labor cost 0 Total cost 250 Defer" at bounding box center [214, 183] width 130 height 27
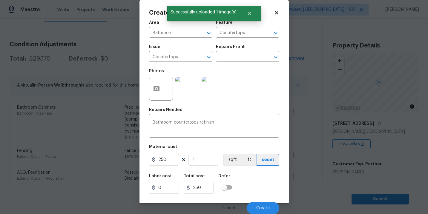
click at [257, 188] on div "Labor cost 0 Total cost 250 Defer" at bounding box center [214, 183] width 130 height 27
click at [262, 206] on span "Create" at bounding box center [262, 208] width 13 height 4
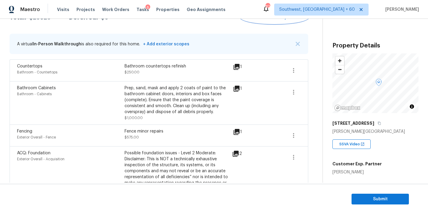
scroll to position [59, 0]
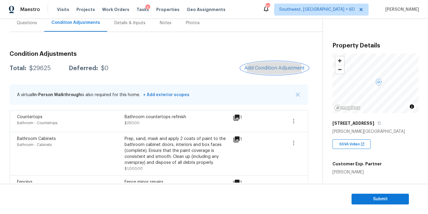
click at [258, 66] on span "Add Condition Adjustment" at bounding box center [274, 67] width 60 height 5
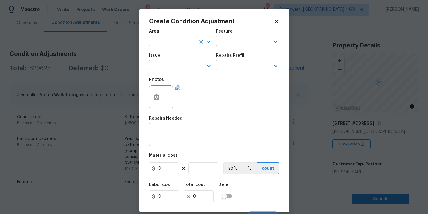
click at [160, 44] on input "text" at bounding box center [172, 41] width 47 height 9
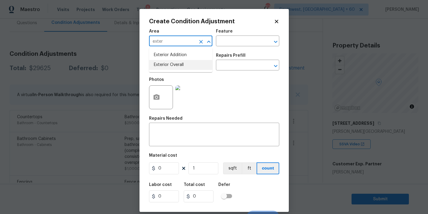
click at [170, 62] on li "Exterior Overall" at bounding box center [180, 65] width 63 height 10
type input "Exterior Overall"
click at [242, 33] on div "Feature" at bounding box center [247, 33] width 63 height 8
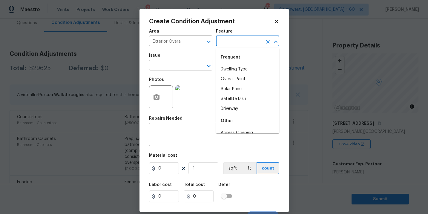
click at [236, 40] on input "text" at bounding box center [239, 41] width 47 height 9
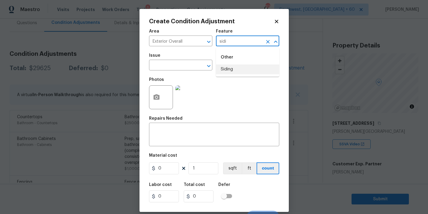
click at [236, 69] on li "Siding" at bounding box center [247, 69] width 63 height 10
type input "Siding"
click at [182, 67] on input "text" at bounding box center [172, 65] width 47 height 9
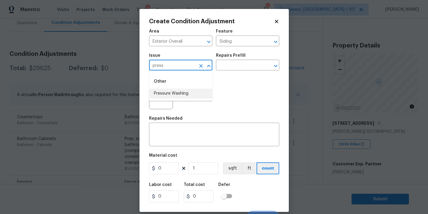
click at [182, 92] on li "Pressure Washing" at bounding box center [180, 94] width 63 height 10
type input "Pressure Washing"
click at [246, 59] on div "Repairs Prefill" at bounding box center [247, 57] width 63 height 8
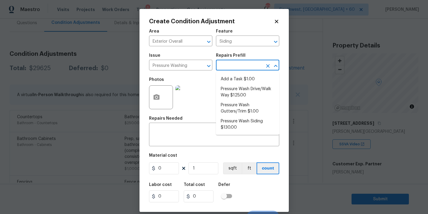
click at [246, 69] on input "text" at bounding box center [239, 65] width 47 height 9
click at [231, 120] on li "Pressure Wash Siding $130.00" at bounding box center [247, 124] width 63 height 16
type textarea "Protect areas as needed for pressure washing. Pressure wash the siding on the h…"
type input "130"
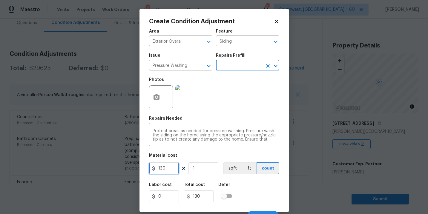
drag, startPoint x: 171, startPoint y: 169, endPoint x: 112, endPoint y: 169, distance: 58.8
click at [112, 169] on div "Create Condition Adjustment Area Exterior Overall ​ Feature Siding ​ Issue Pres…" at bounding box center [214, 107] width 428 height 214
type input "200"
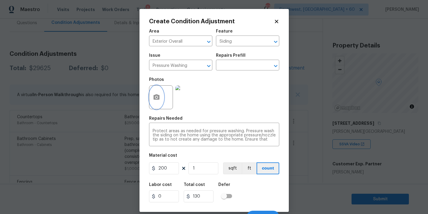
type input "200"
click at [156, 104] on button "button" at bounding box center [156, 97] width 14 height 23
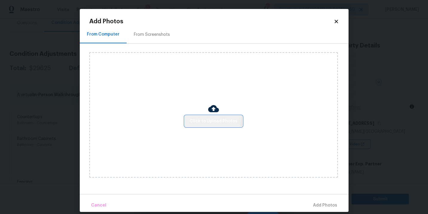
click at [206, 117] on button "Click to Upload Photos" at bounding box center [213, 121] width 57 height 11
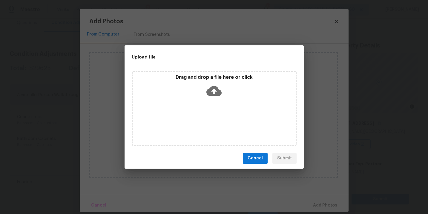
click at [213, 99] on div "Drag and drop a file here or click" at bounding box center [214, 87] width 163 height 26
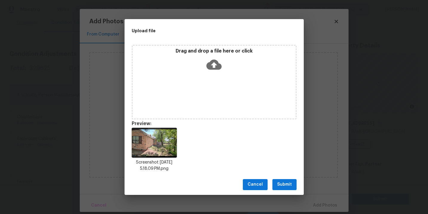
click at [276, 182] on button "Submit" at bounding box center [284, 184] width 24 height 11
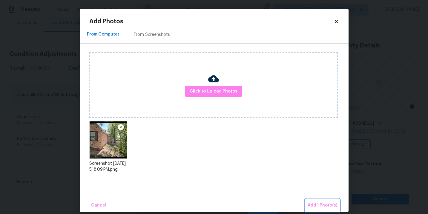
click at [315, 204] on span "Add 1 Photo(s)" at bounding box center [322, 205] width 30 height 7
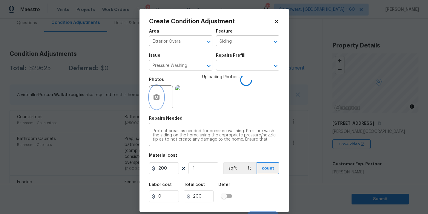
scroll to position [9, 0]
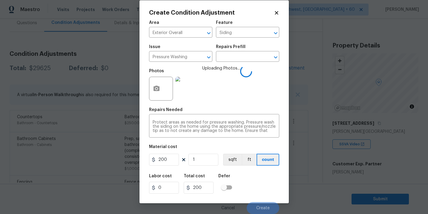
click at [243, 175] on div "Labor cost 0 Total cost 200 Defer" at bounding box center [214, 183] width 130 height 27
click at [244, 176] on div "Labor cost 0 Total cost 200 Defer" at bounding box center [214, 183] width 130 height 27
click at [258, 182] on div "Labor cost 0 Total cost 200 Defer" at bounding box center [214, 183] width 130 height 27
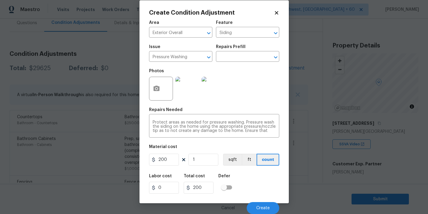
click at [258, 182] on div "Labor cost 0 Total cost 200 Defer" at bounding box center [214, 183] width 130 height 27
click at [259, 202] on button "Create" at bounding box center [263, 208] width 33 height 12
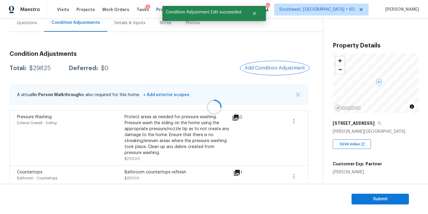
scroll to position [0, 0]
click at [261, 63] on button "Add Condition Adjustment" at bounding box center [274, 68] width 67 height 13
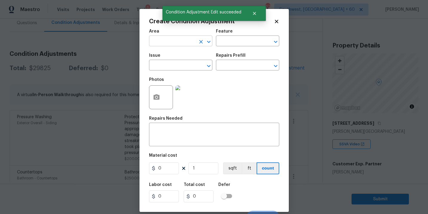
click at [167, 39] on input "text" at bounding box center [172, 41] width 47 height 9
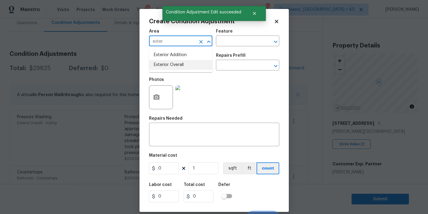
click at [178, 65] on li "Exterior Overall" at bounding box center [180, 65] width 63 height 10
type input "Exterior Overall"
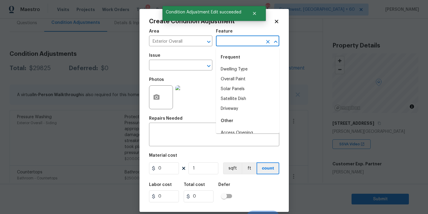
click at [235, 41] on input "text" at bounding box center [239, 41] width 47 height 9
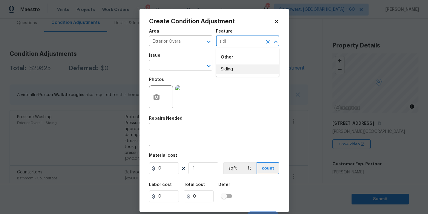
click at [230, 65] on li "Siding" at bounding box center [247, 69] width 63 height 10
type input "Siding"
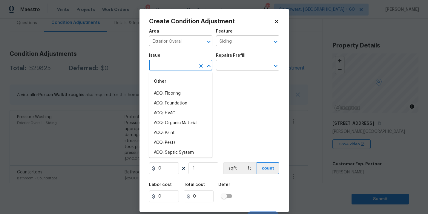
click at [185, 65] on input "text" at bounding box center [172, 65] width 47 height 9
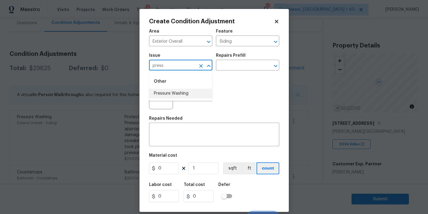
click at [183, 93] on li "Pressure Washing" at bounding box center [180, 94] width 63 height 10
type input "Pressure Washing"
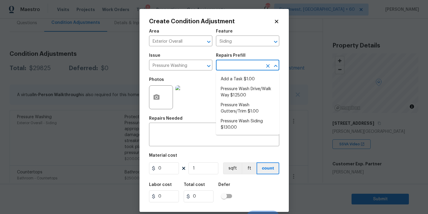
click at [243, 64] on input "text" at bounding box center [239, 65] width 47 height 9
click at [235, 130] on li "Pressure Wash Siding $130.00" at bounding box center [247, 124] width 63 height 16
type textarea "Protect areas as needed for pressure washing. Pressure wash the siding on the h…"
type input "130"
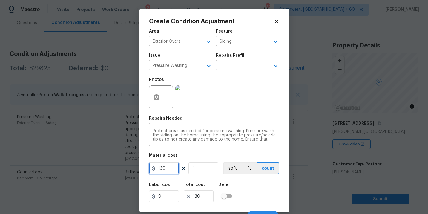
drag, startPoint x: 172, startPoint y: 170, endPoint x: 126, endPoint y: 166, distance: 46.7
click at [126, 166] on div "Create Condition Adjustment Area Exterior Overall ​ Feature Siding ​ Issue Pres…" at bounding box center [214, 107] width 428 height 214
type input "200"
click at [152, 103] on button "button" at bounding box center [156, 97] width 14 height 23
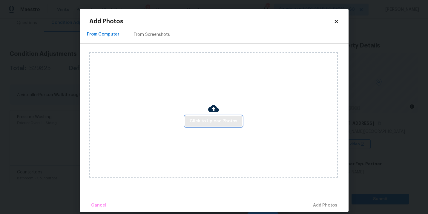
click at [196, 122] on span "Click to Upload Photos" at bounding box center [214, 121] width 48 height 7
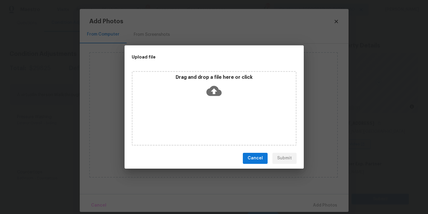
click at [204, 98] on div "Drag and drop a file here or click" at bounding box center [214, 87] width 163 height 26
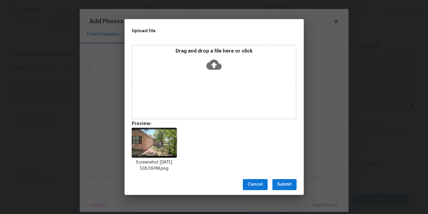
click at [285, 184] on span "Submit" at bounding box center [284, 184] width 15 height 7
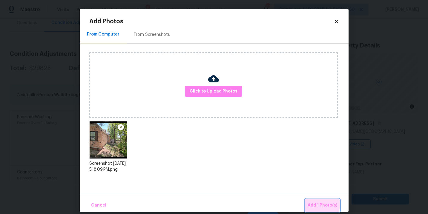
click at [310, 203] on span "Add 1 Photo(s)" at bounding box center [322, 205] width 30 height 7
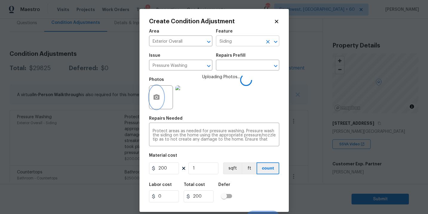
click at [268, 43] on icon "Clear" at bounding box center [268, 42] width 6 height 6
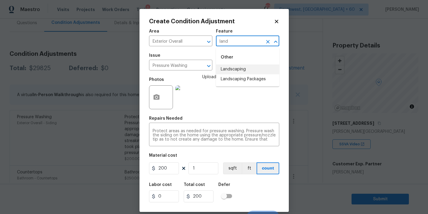
click at [240, 80] on li "Landscaping Packages" at bounding box center [247, 79] width 63 height 10
click at [199, 65] on icon "Clear" at bounding box center [201, 66] width 6 height 6
type input "Landscaping Packages"
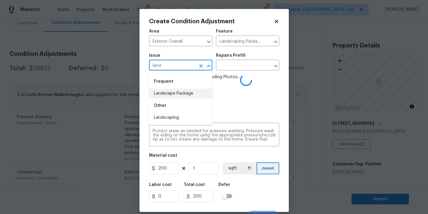
click at [193, 95] on li "Landscape Package" at bounding box center [180, 94] width 63 height 10
type input "Landscape Package"
click at [235, 67] on input "text" at bounding box center [239, 65] width 47 height 9
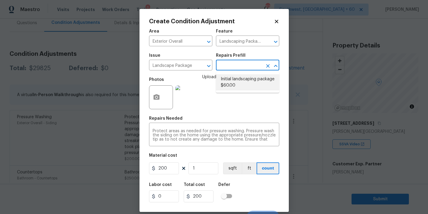
click at [238, 80] on li "Initial landscaping package $60.00" at bounding box center [247, 82] width 63 height 16
type input "Home Readiness Packages"
type textarea "Mowing of grass up to 6" in height. Mow, edge along driveways & sidewalks, trim…"
type input "60"
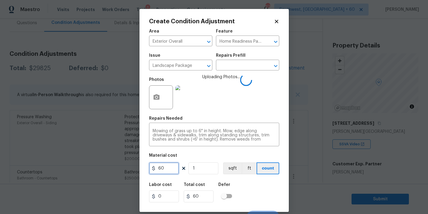
drag, startPoint x: 167, startPoint y: 170, endPoint x: 118, endPoint y: 166, distance: 49.1
click at [118, 166] on div "Create Condition Adjustment Area Exterior Overall ​ Feature Home Readiness Pack…" at bounding box center [214, 107] width 428 height 214
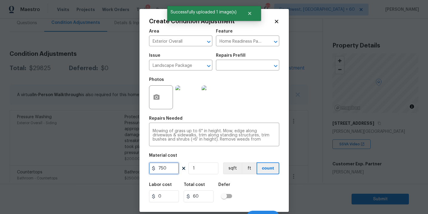
type input "750"
click at [260, 100] on div "Photos" at bounding box center [214, 93] width 130 height 39
click at [158, 99] on icon "button" at bounding box center [156, 96] width 6 height 5
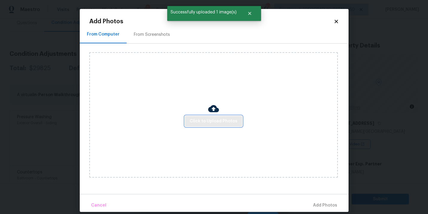
click at [200, 124] on span "Click to Upload Photos" at bounding box center [214, 121] width 48 height 7
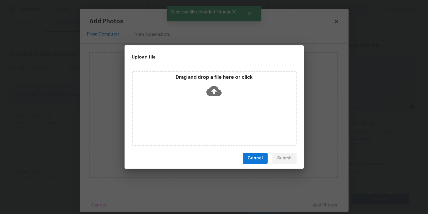
click at [215, 107] on div "Drag and drop a file here or click" at bounding box center [214, 108] width 165 height 75
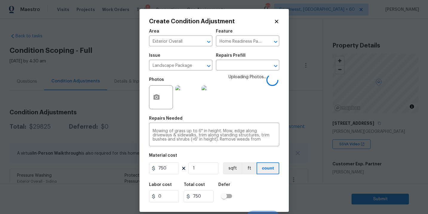
scroll to position [9, 0]
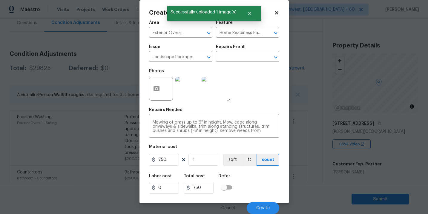
click at [256, 183] on div "Labor cost 0 Total cost 750 Defer" at bounding box center [214, 183] width 130 height 27
click at [258, 206] on span "Create" at bounding box center [262, 208] width 13 height 4
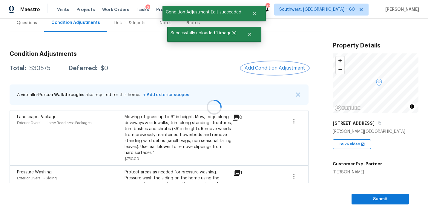
scroll to position [0, 0]
click at [271, 64] on button "Add Condition Adjustment" at bounding box center [274, 68] width 67 height 13
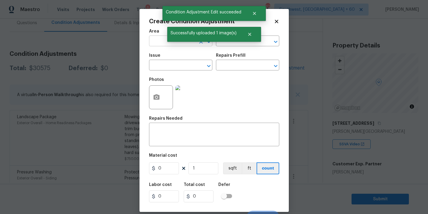
click at [156, 44] on input "text" at bounding box center [172, 41] width 47 height 9
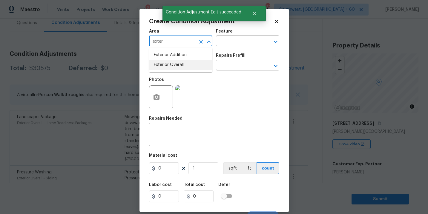
click at [167, 63] on li "Exterior Overall" at bounding box center [180, 65] width 63 height 10
type input "Exterior Overall"
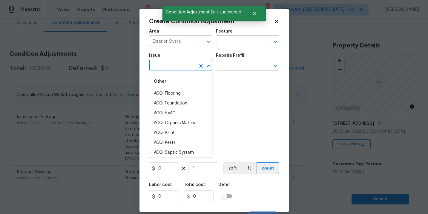
click at [167, 63] on input "text" at bounding box center [172, 65] width 47 height 9
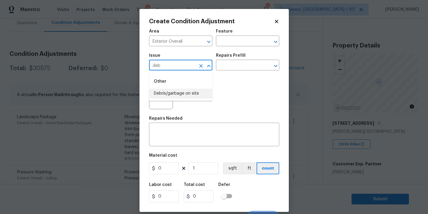
click at [178, 92] on li "Debris/garbage on site" at bounding box center [180, 94] width 63 height 10
type input "Debris/garbage on site"
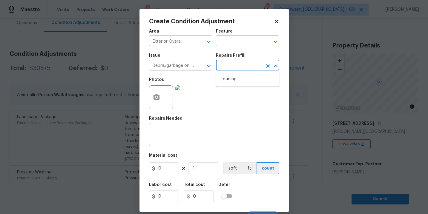
click at [261, 61] on input "text" at bounding box center [239, 65] width 47 height 9
click at [238, 81] on li "Remove debris/garbage $35.00" at bounding box center [247, 82] width 63 height 16
type textarea "Remove, haul off, and properly dispose of any debris left by seller to offsite …"
type input "35"
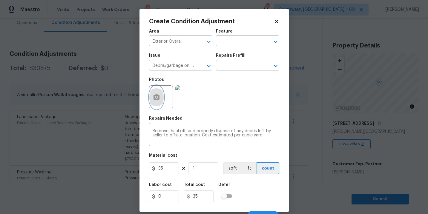
click at [159, 99] on icon "button" at bounding box center [156, 96] width 6 height 5
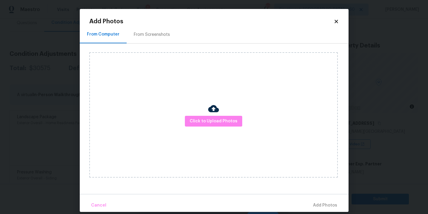
drag, startPoint x: 159, startPoint y: 99, endPoint x: 209, endPoint y: 113, distance: 52.4
click at [209, 113] on img at bounding box center [213, 108] width 11 height 11
click at [213, 120] on span "Click to Upload Photos" at bounding box center [214, 121] width 48 height 7
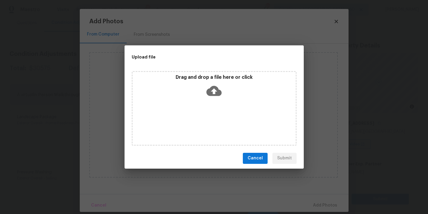
click at [212, 96] on icon at bounding box center [213, 90] width 15 height 15
